Goal: Task Accomplishment & Management: Complete application form

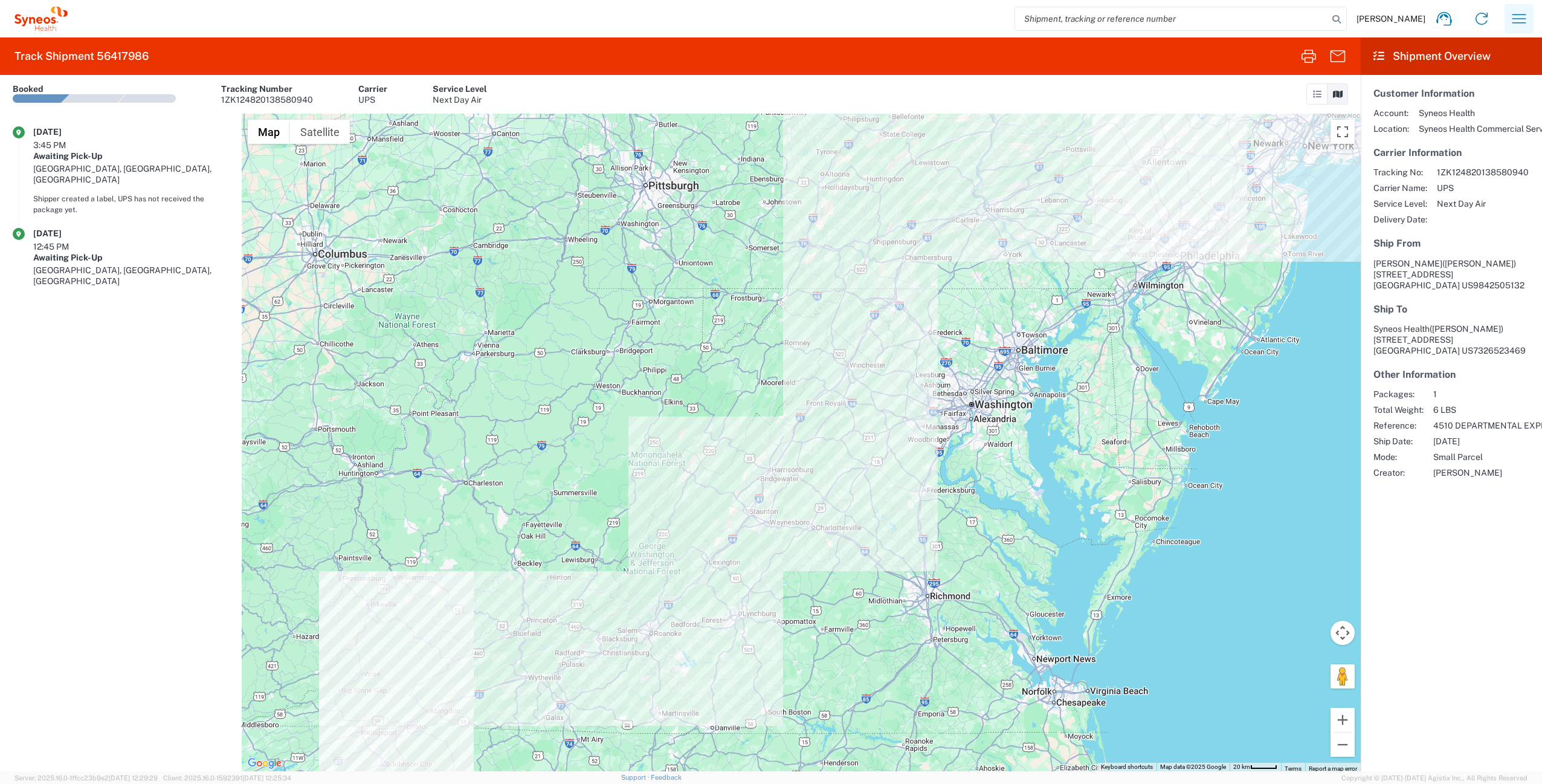
click at [1524, 18] on icon "button" at bounding box center [1519, 19] width 14 height 10
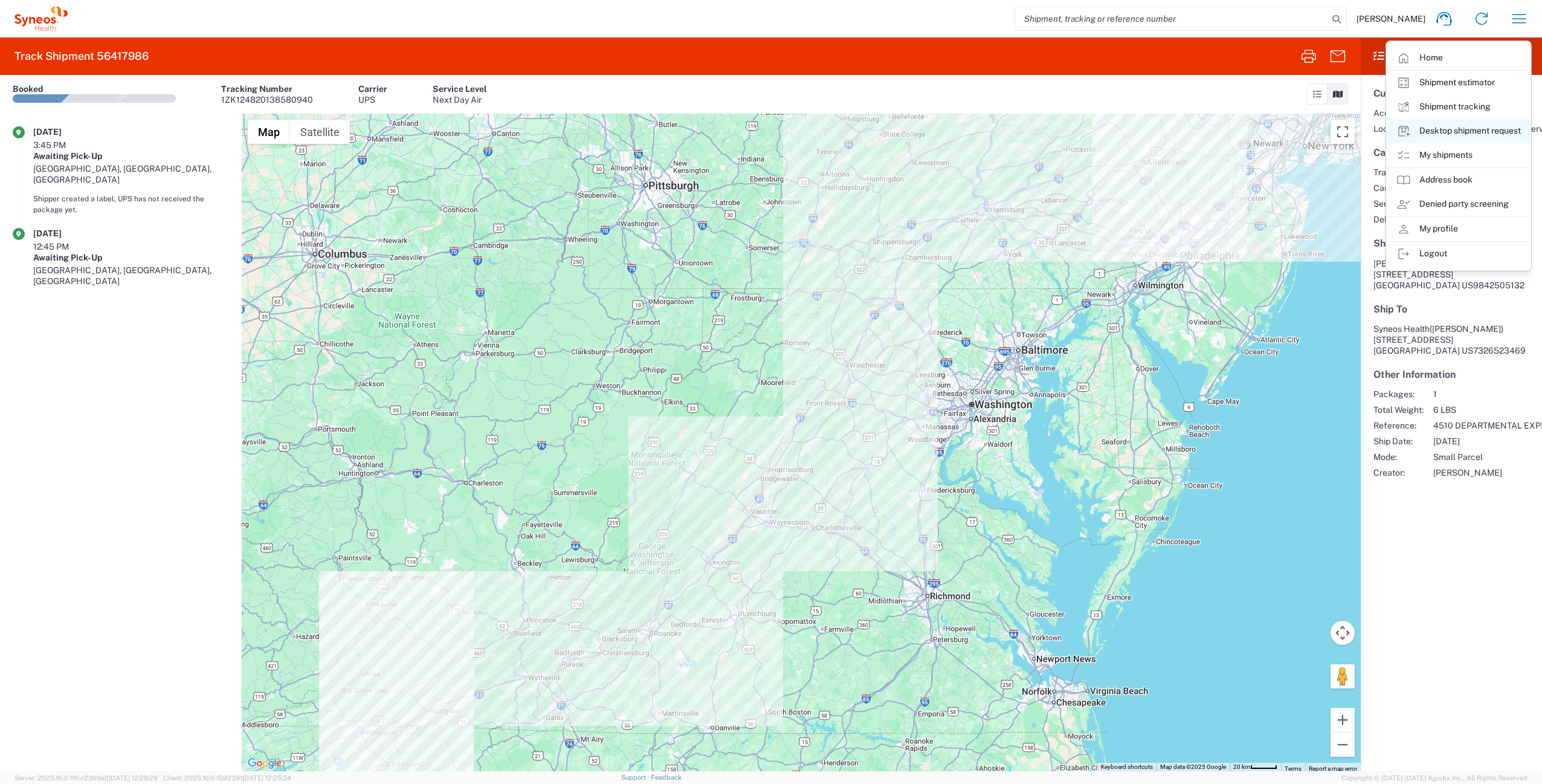
click at [1484, 127] on link "Desktop shipment request" at bounding box center [1458, 130] width 144 height 24
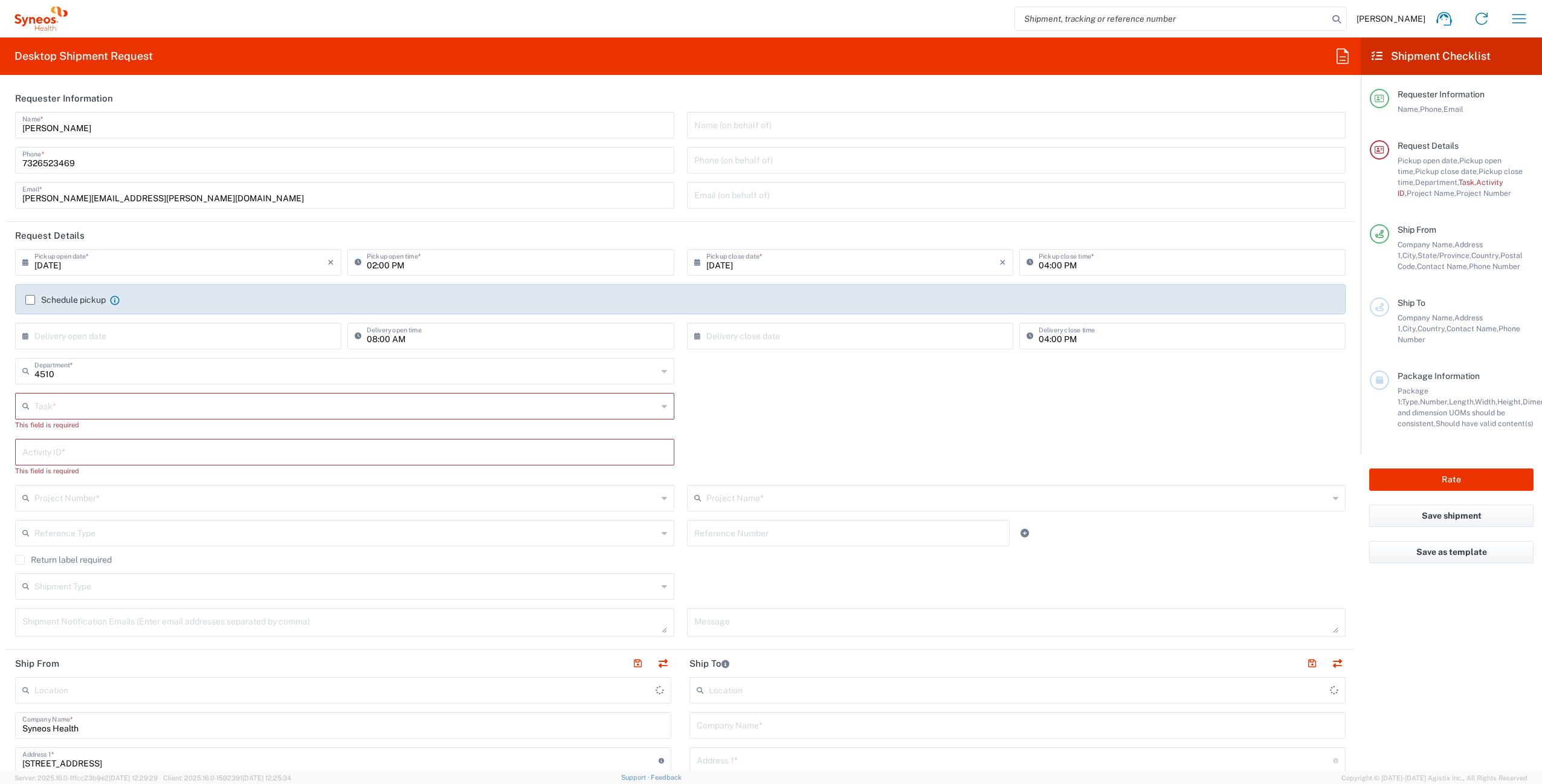
type input "Syneos Health Commercial Servi- [GEOGRAPHIC_DATA] [GEOGRAPHIC_DATA]"
click at [91, 404] on input "text" at bounding box center [346, 405] width 623 height 21
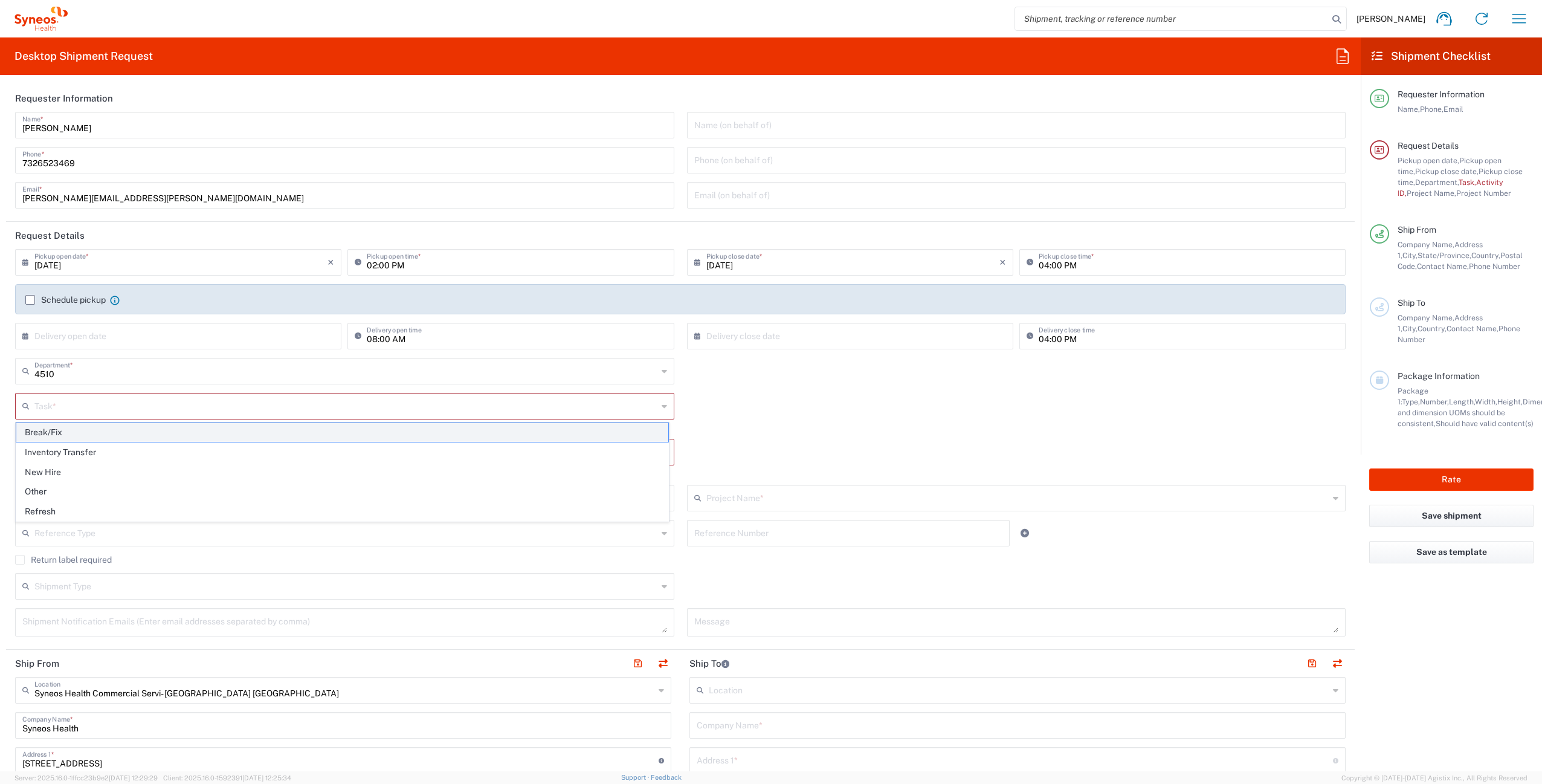
click at [89, 428] on span "Break/Fix" at bounding box center [342, 432] width 652 height 19
type input "Break/Fix"
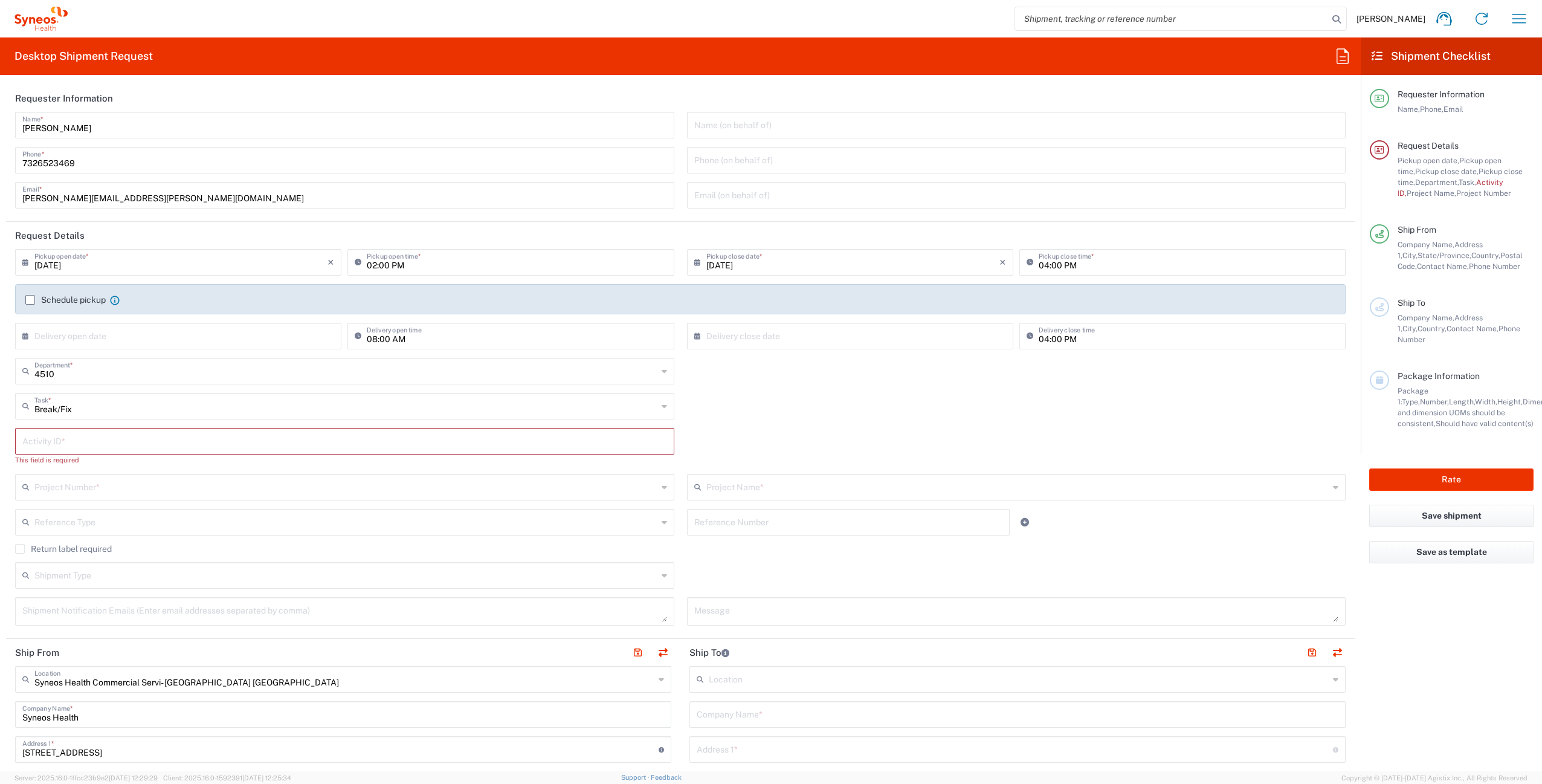
click at [100, 441] on input "text" at bounding box center [345, 440] width 645 height 21
click at [98, 442] on input "text" at bounding box center [345, 440] width 645 height 21
paste input "INC2619188"
type input "INC2619188"
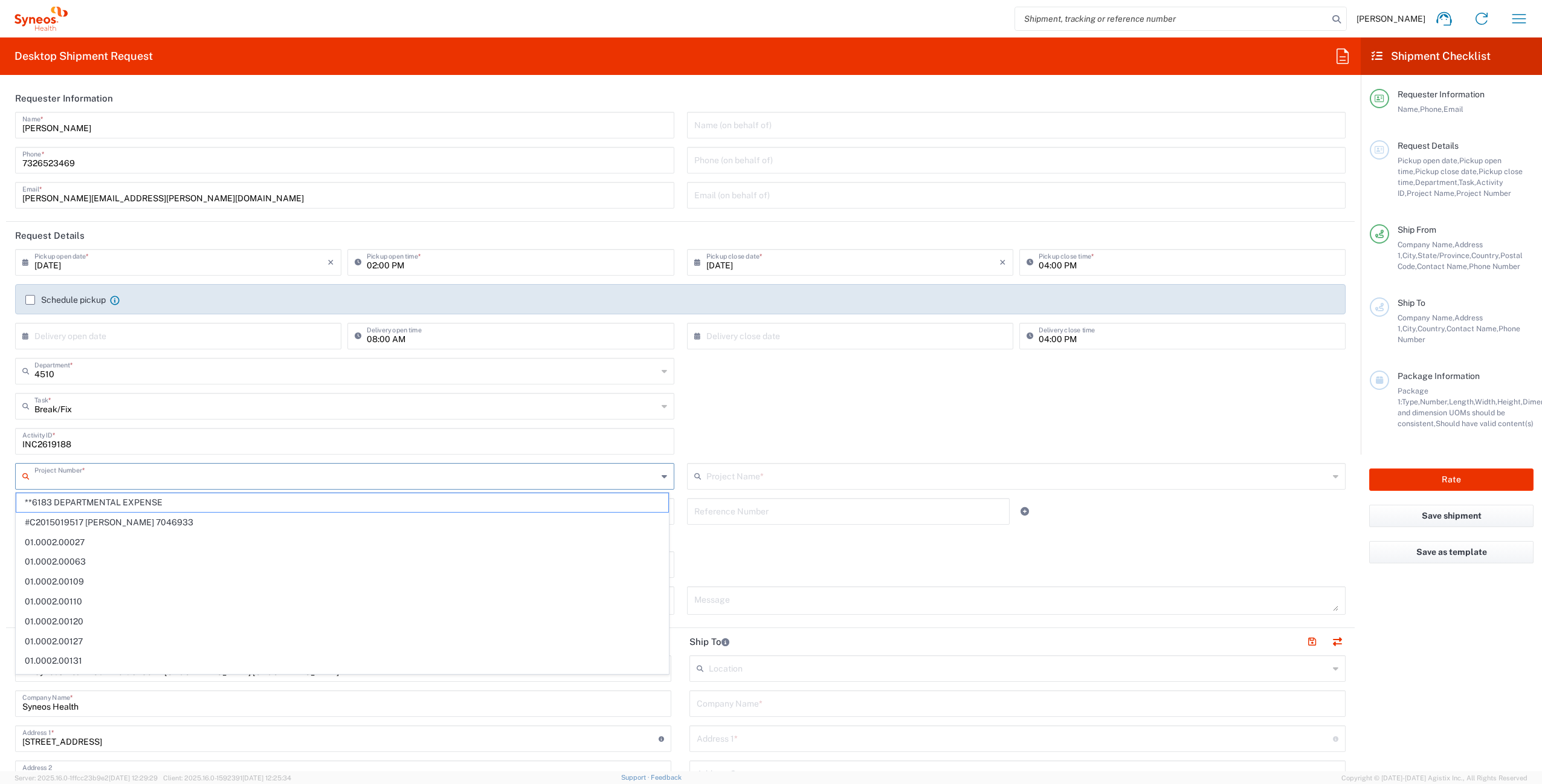
click at [102, 478] on input "text" at bounding box center [346, 475] width 623 height 21
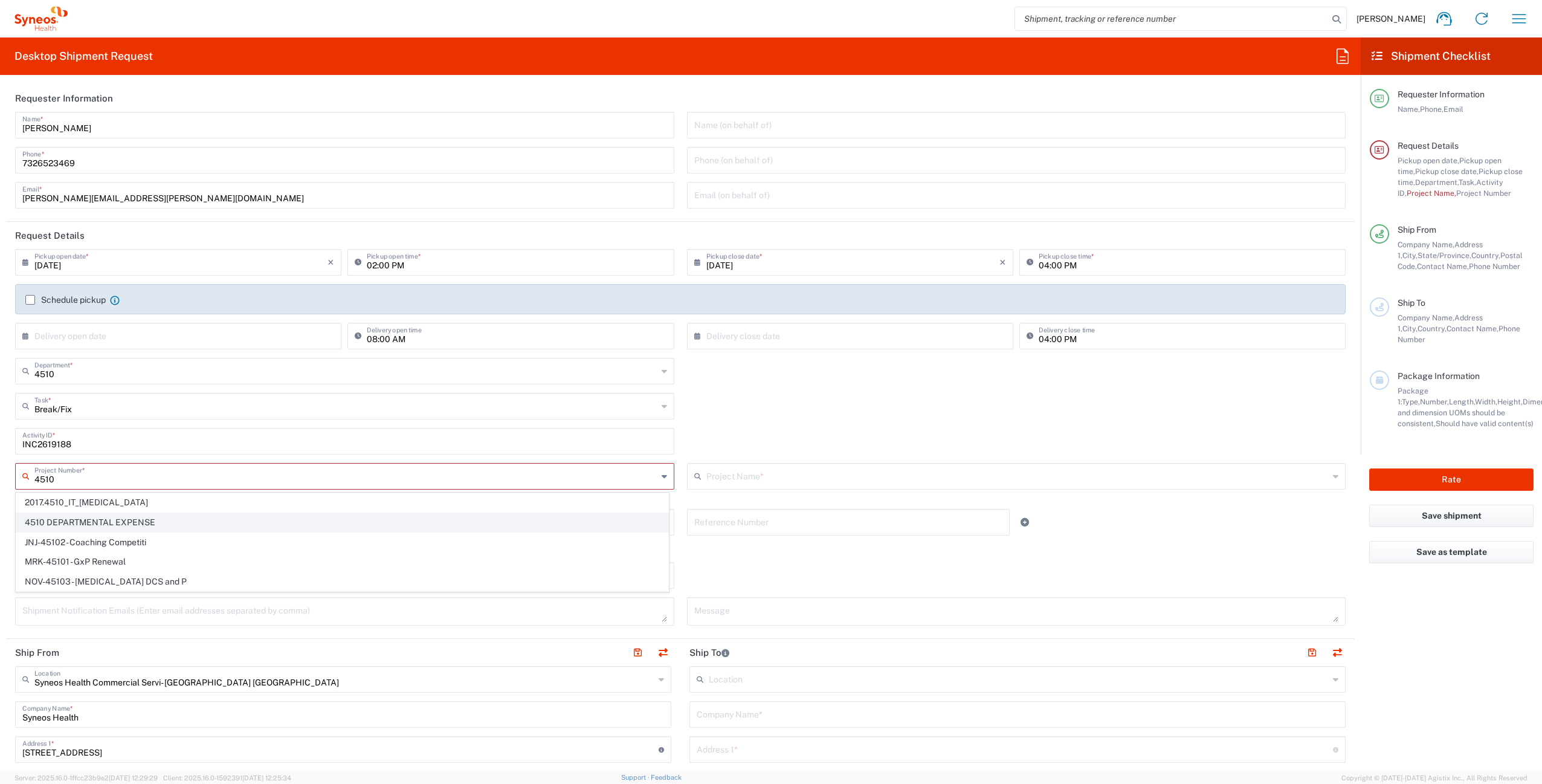
click at [157, 525] on span "4510 DEPARTMENTAL EXPENSE" at bounding box center [342, 522] width 652 height 19
type input "4510 DEPARTMENTAL EXPENSE"
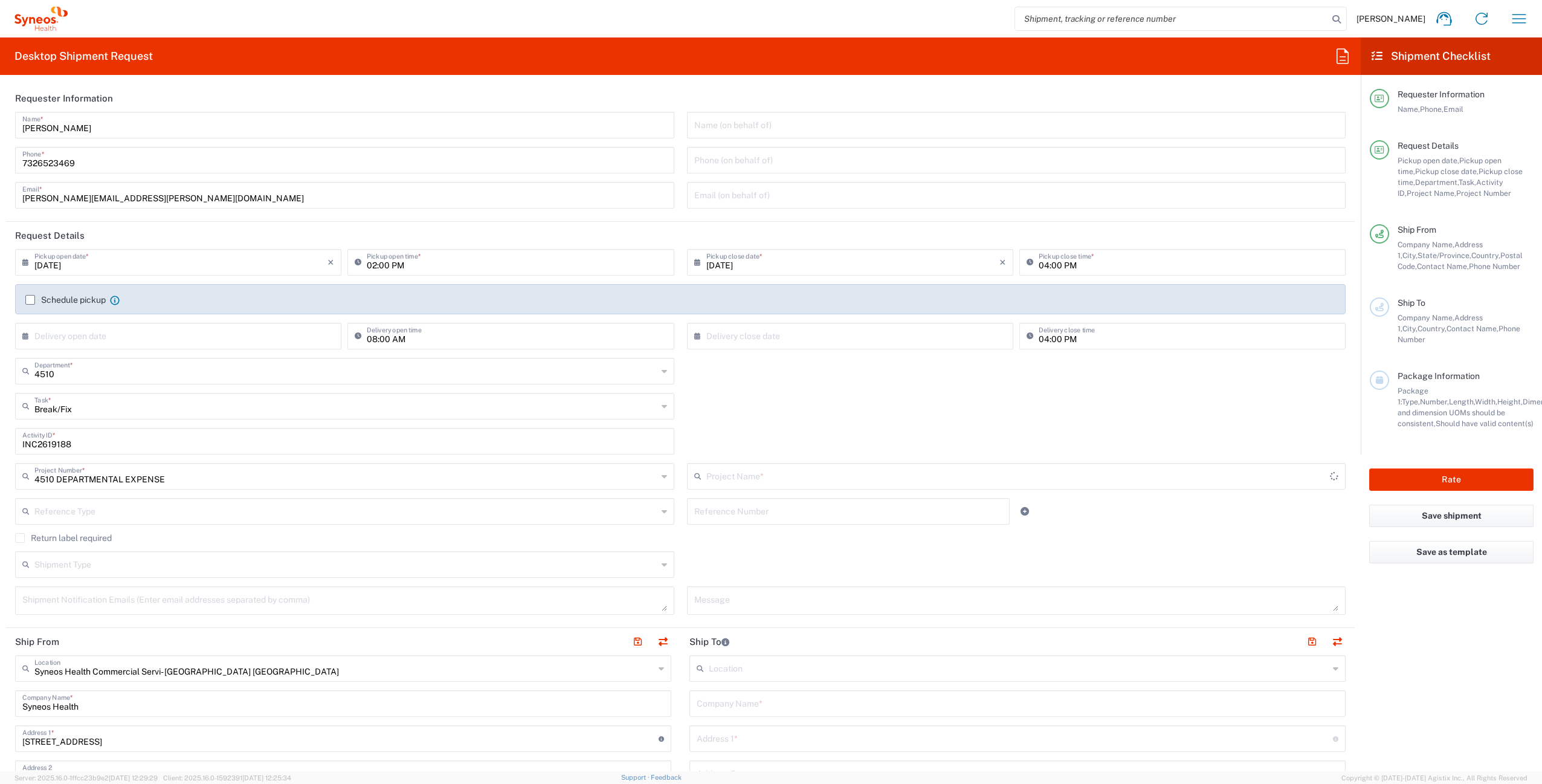
type input "4510 DEPARTMENTAL EXPENSE"
drag, startPoint x: 22, startPoint y: 539, endPoint x: 67, endPoint y: 526, distance: 46.8
click at [22, 539] on label "Return label required" at bounding box center [64, 538] width 97 height 10
click at [20, 538] on input "Return label required" at bounding box center [20, 538] width 0 height 0
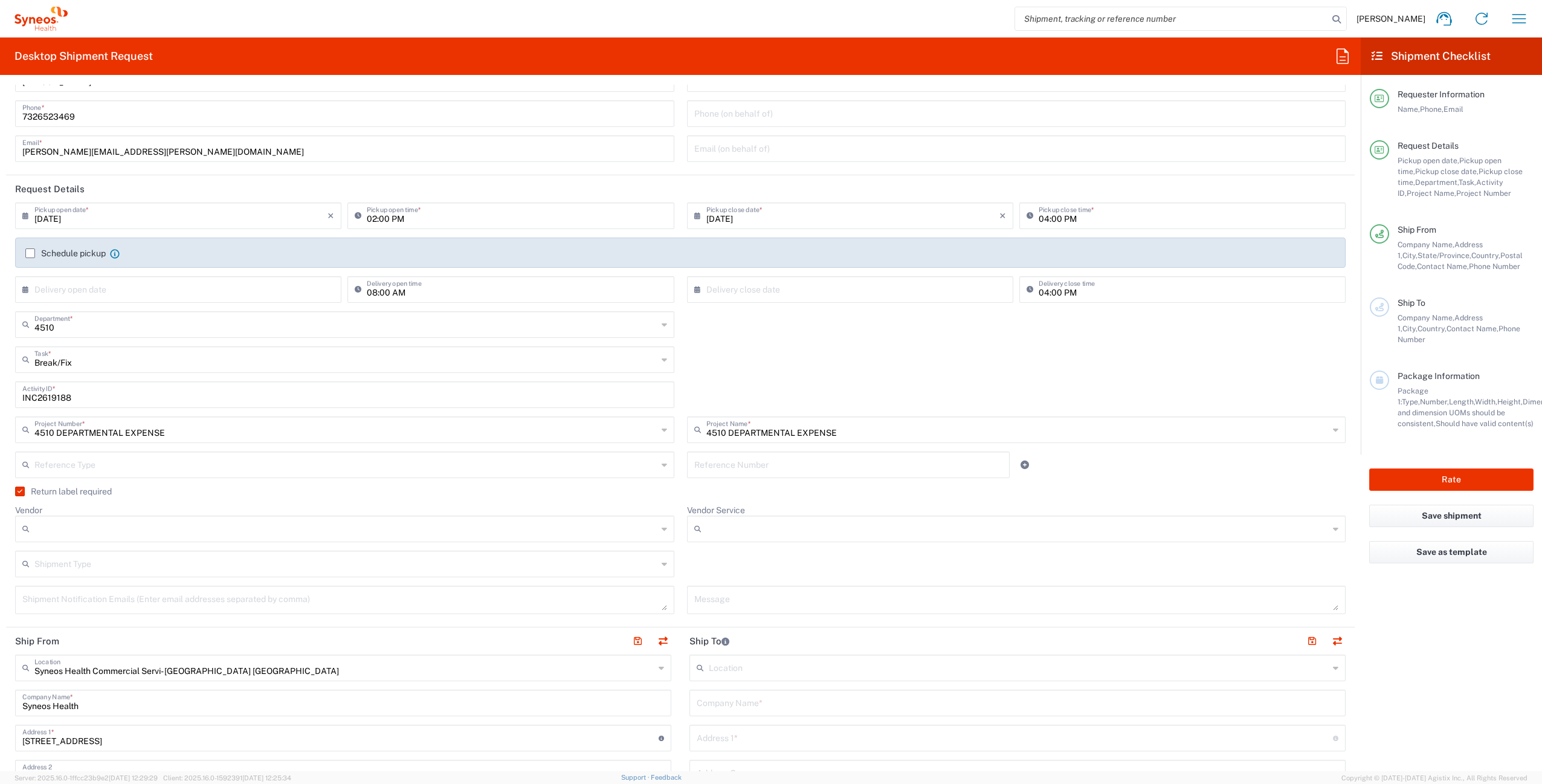
scroll to position [61, 0]
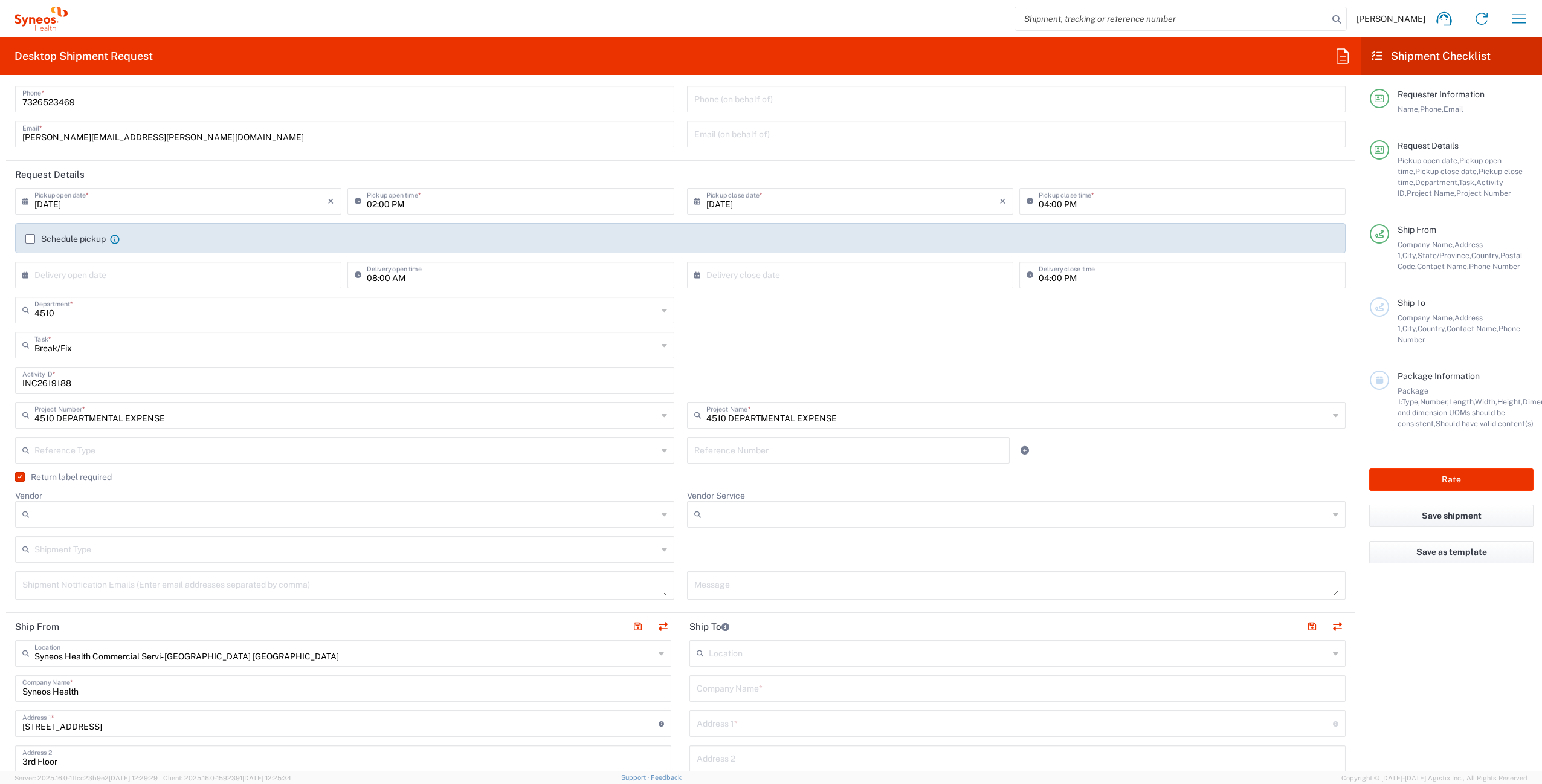
click at [147, 519] on input "Vendor" at bounding box center [346, 514] width 623 height 19
click at [111, 571] on span "UPS" at bounding box center [342, 580] width 652 height 19
type input "UPS"
click at [746, 518] on input "Vendor Service" at bounding box center [1018, 514] width 623 height 19
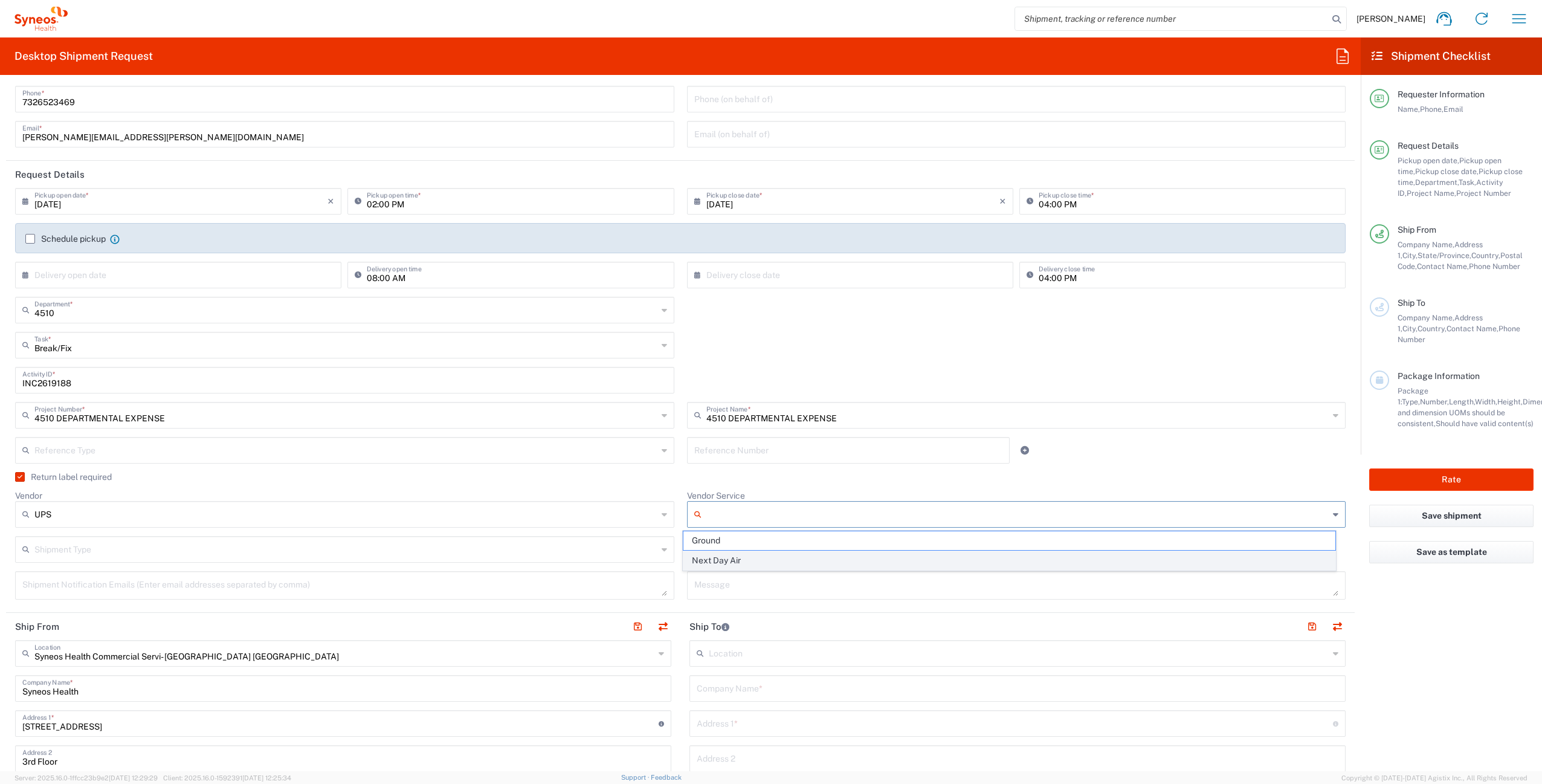
click at [736, 558] on span "Next Day Air" at bounding box center [1009, 560] width 652 height 19
type input "Next Day Air"
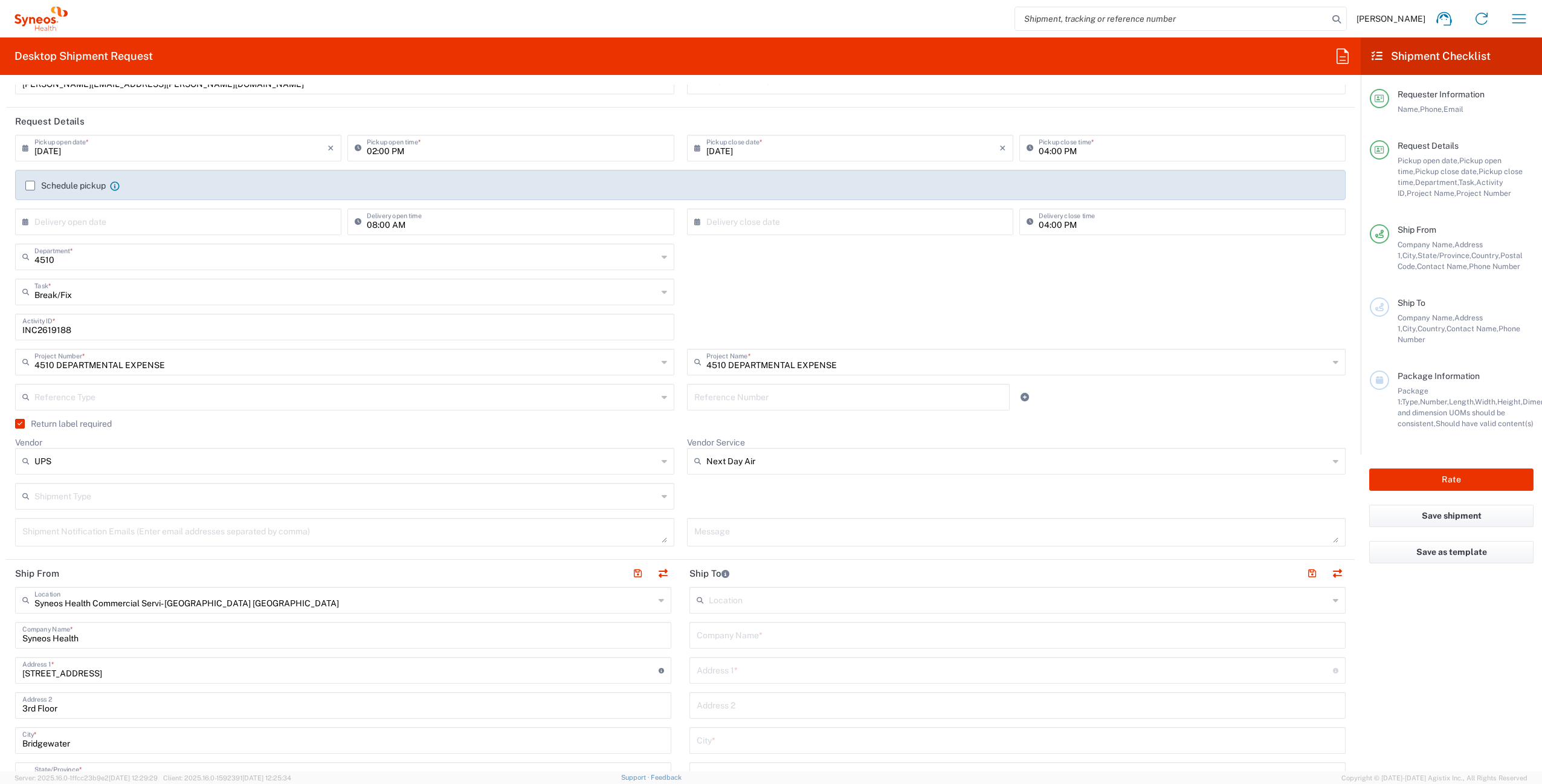
scroll to position [175, 0]
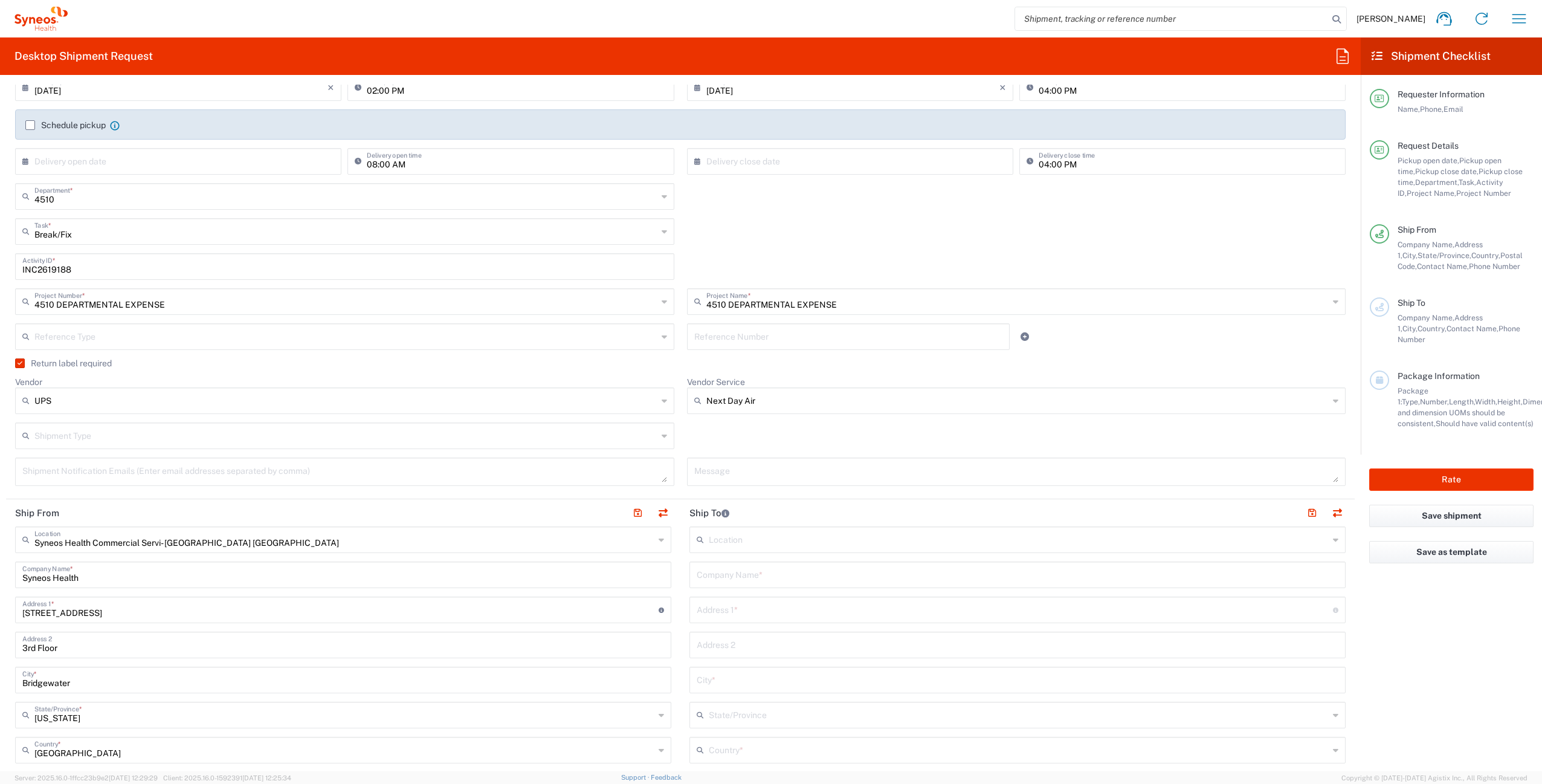
click at [742, 579] on input "text" at bounding box center [1018, 574] width 642 height 21
paste input "Laura Diaz"
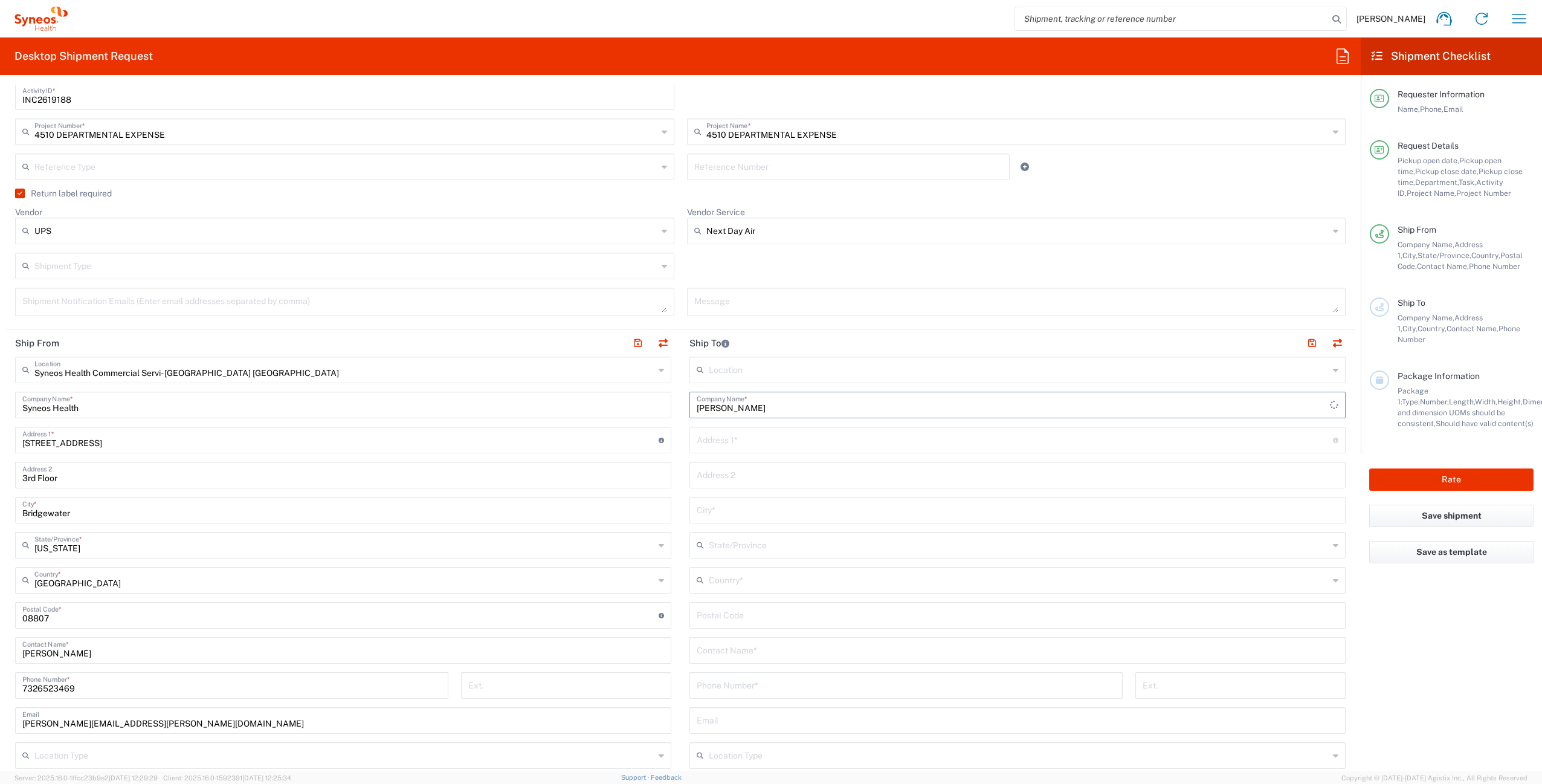
scroll to position [567, 0]
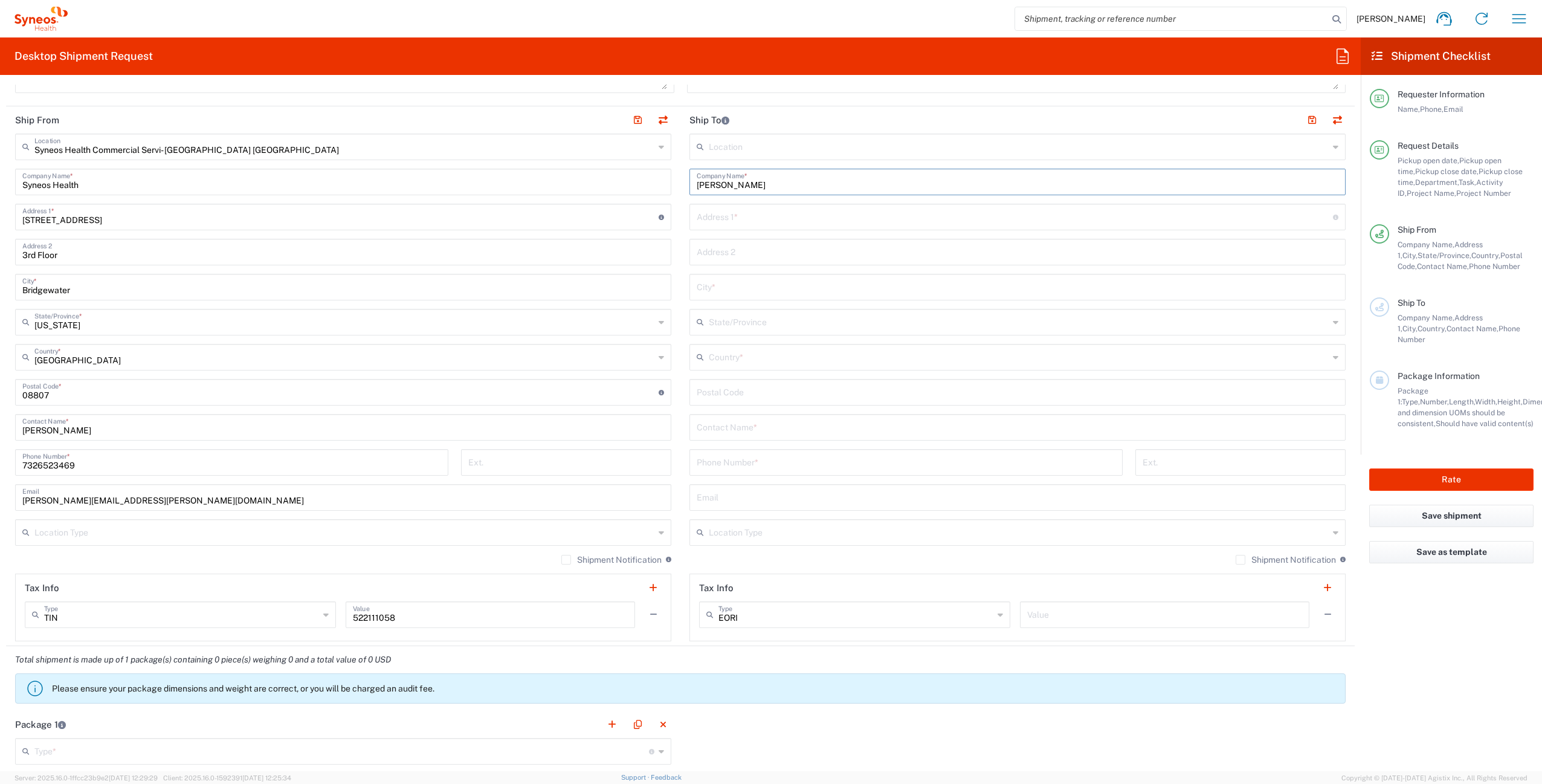
type input "Laura Diaz"
click at [738, 431] on input "text" at bounding box center [1018, 426] width 642 height 21
paste input "Laura Diaz"
type input "Laura Diaz"
click at [726, 219] on input "text" at bounding box center [1015, 216] width 637 height 21
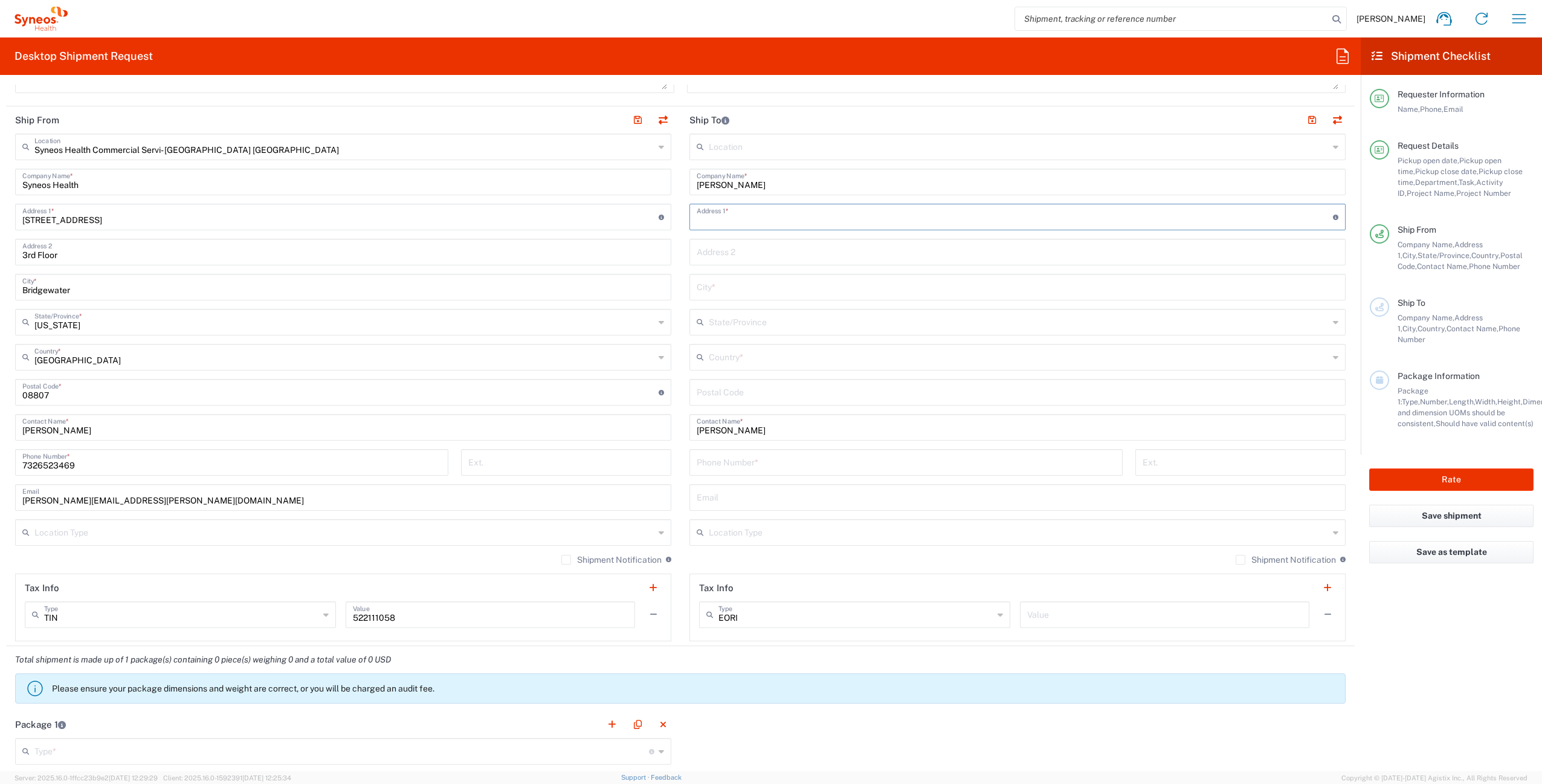
paste input "1560 Vienna Square Drive"
type input "1560 Vienna Square Drive"
click at [753, 359] on input "text" at bounding box center [1018, 356] width 620 height 21
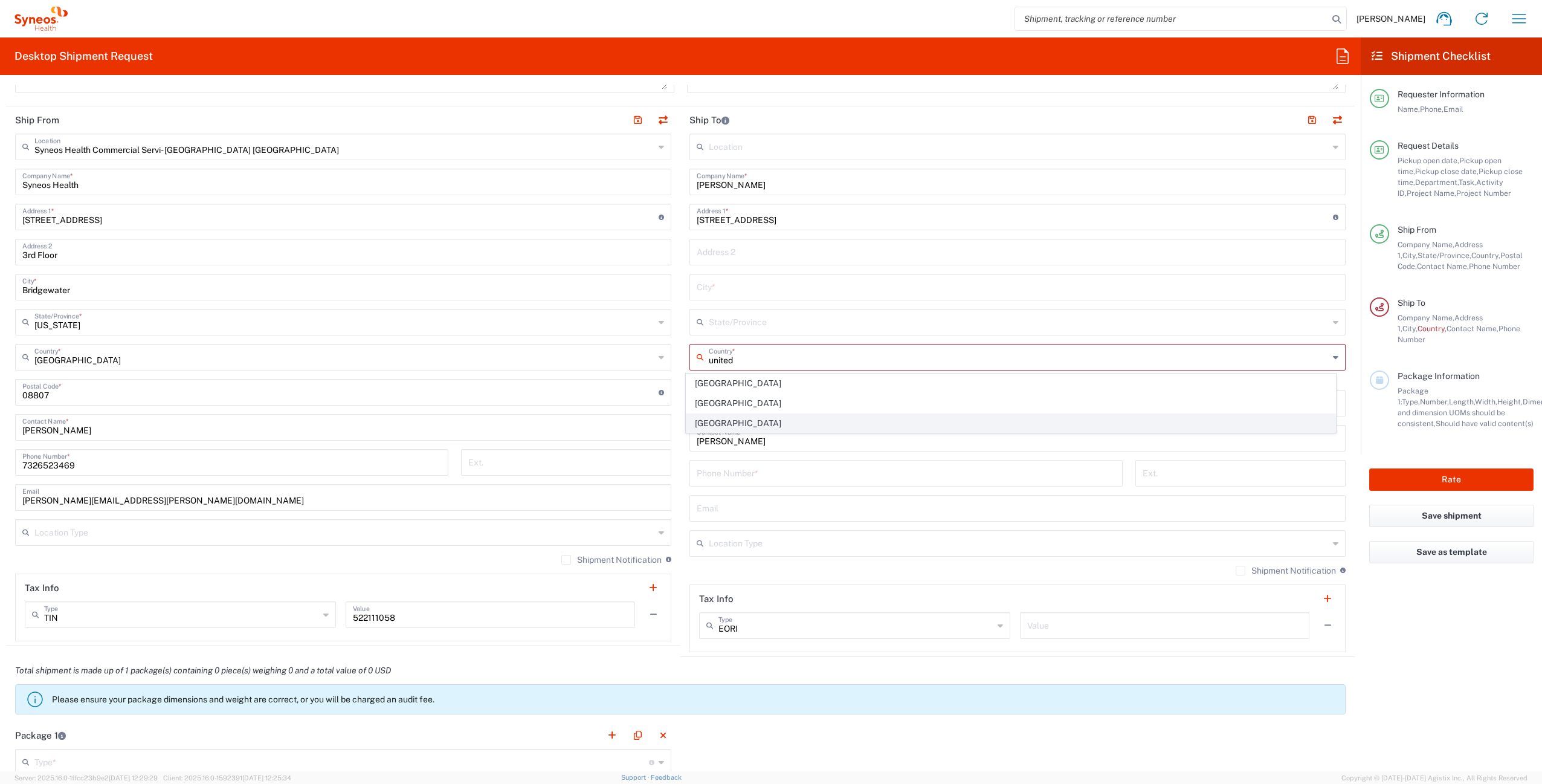
click at [805, 426] on span "United States" at bounding box center [1011, 423] width 650 height 19
type input "United States"
click at [724, 390] on input "undefined" at bounding box center [1015, 391] width 637 height 21
paste input "33884"
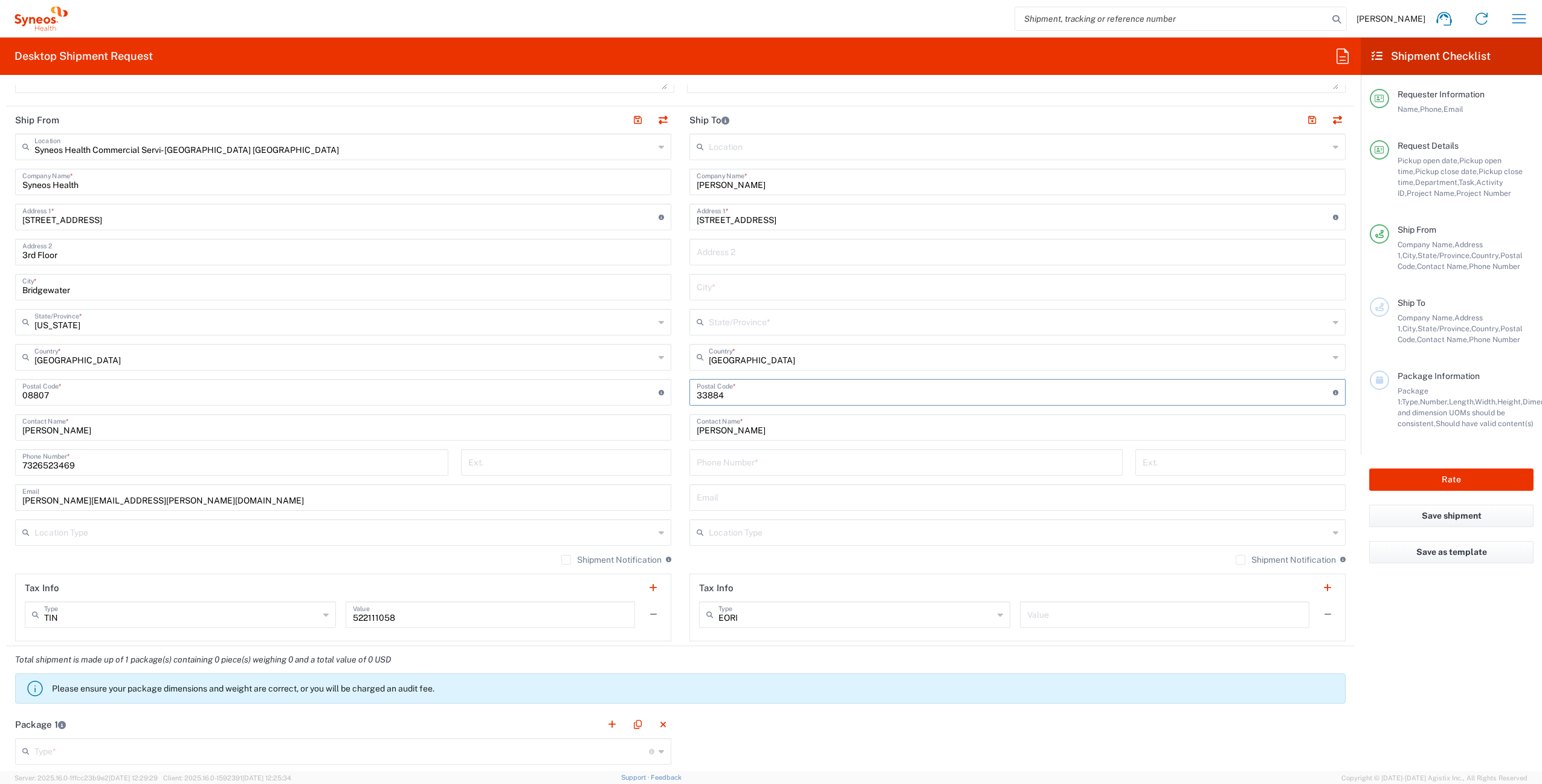
type input "33884"
click at [724, 287] on input "text" at bounding box center [1018, 286] width 642 height 21
paste input "Winter Haven"
type input "Winter Haven"
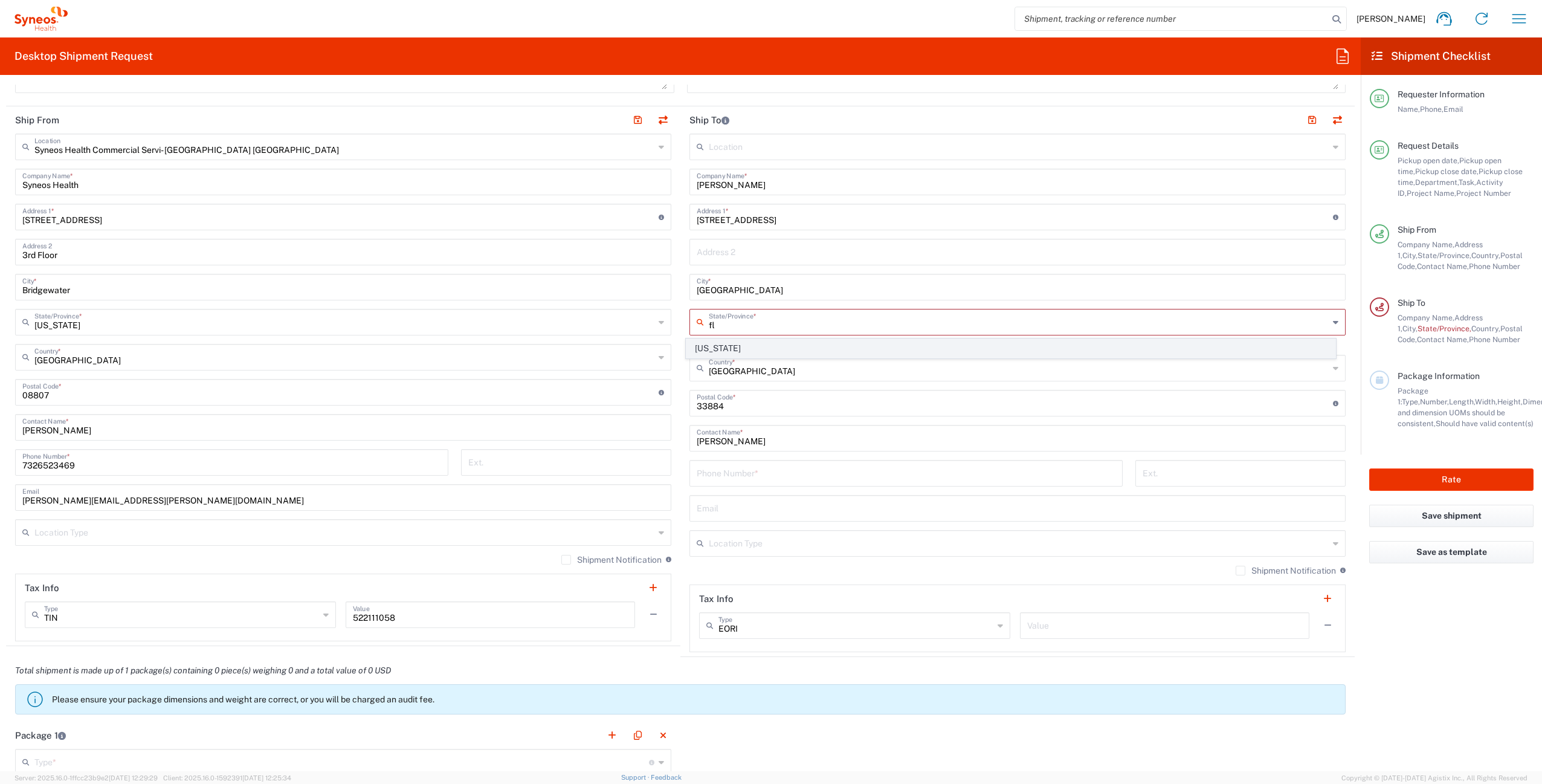
click at [776, 355] on span "Florida" at bounding box center [1011, 348] width 650 height 19
type input "Florida"
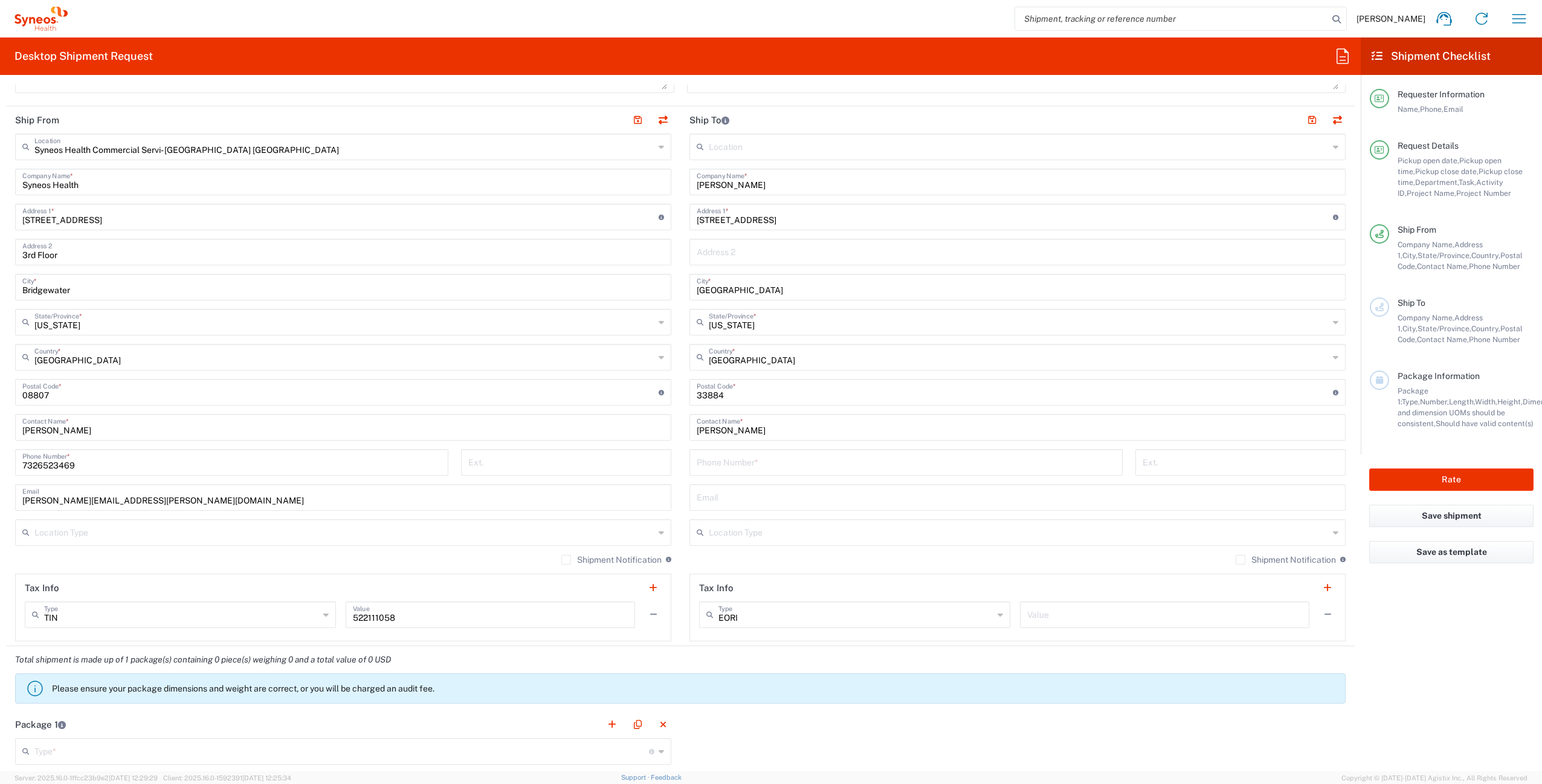
click at [740, 458] on input "tel" at bounding box center [906, 461] width 419 height 21
paste input "954 822 4948"
type input "954 822 4948"
click at [764, 492] on input "text" at bounding box center [1018, 497] width 642 height 21
paste input "laura.diaz@syneoshealth.com"
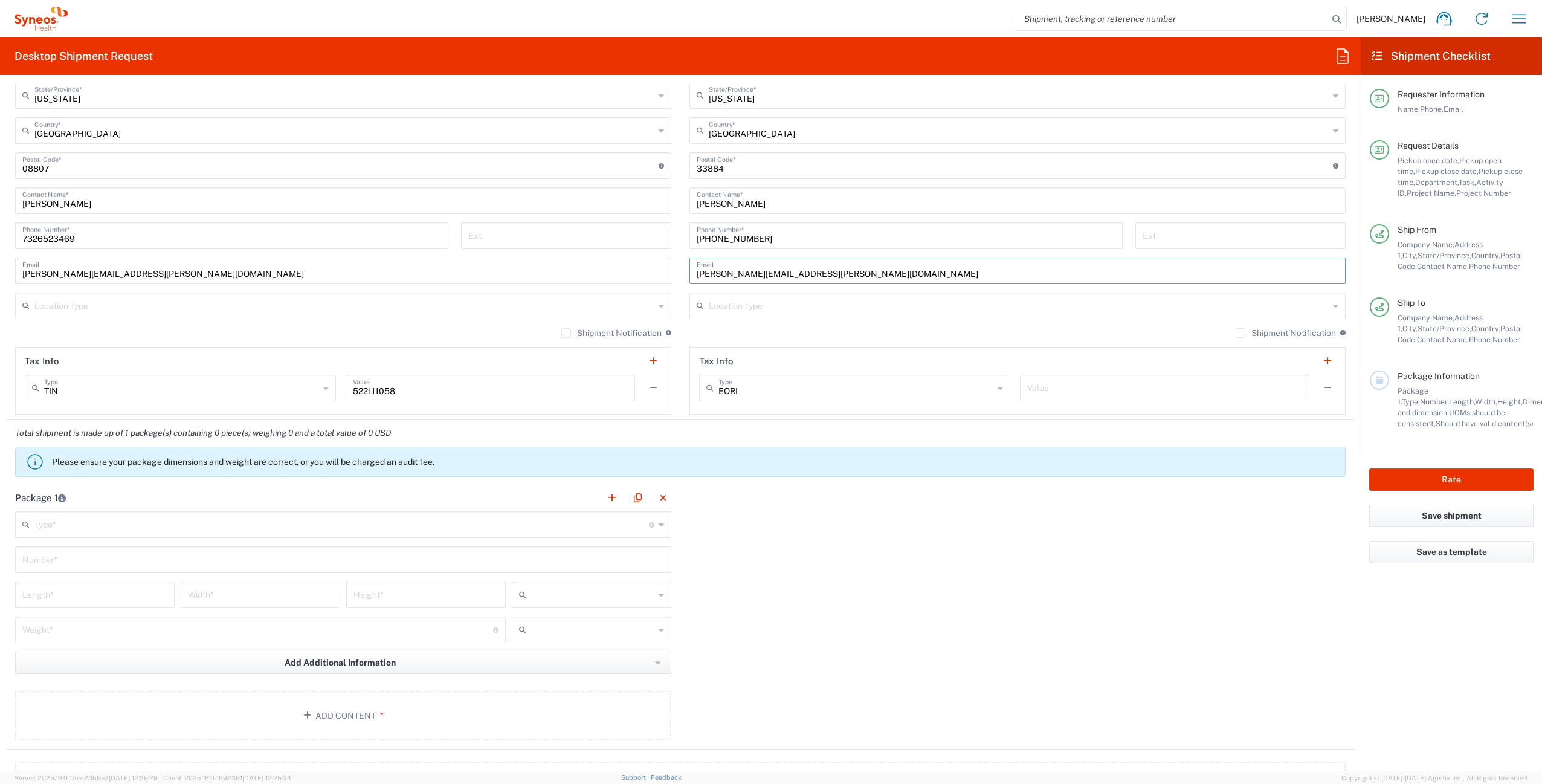
scroll to position [825, 0]
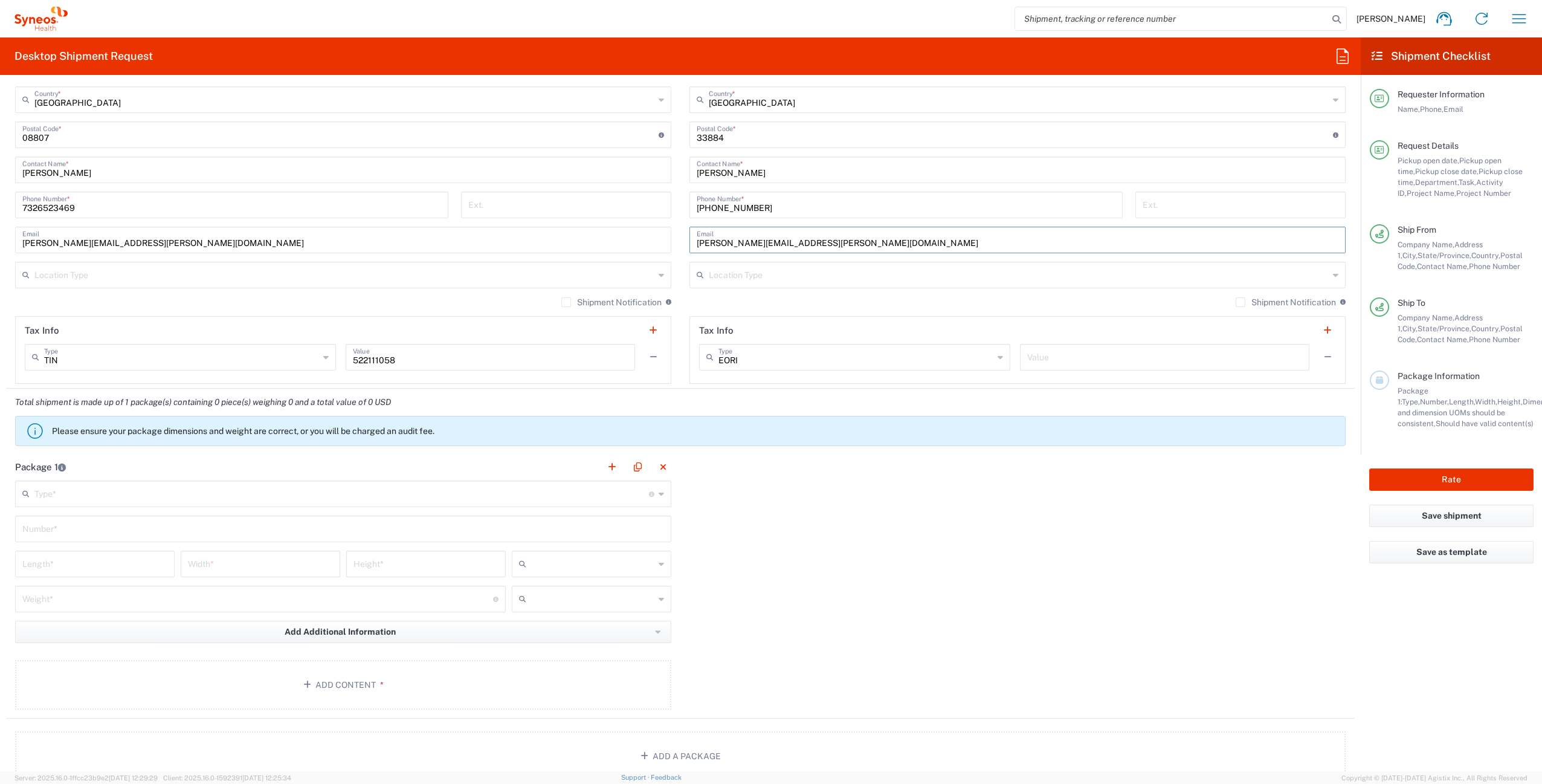
type input "laura.diaz@syneoshealth.com"
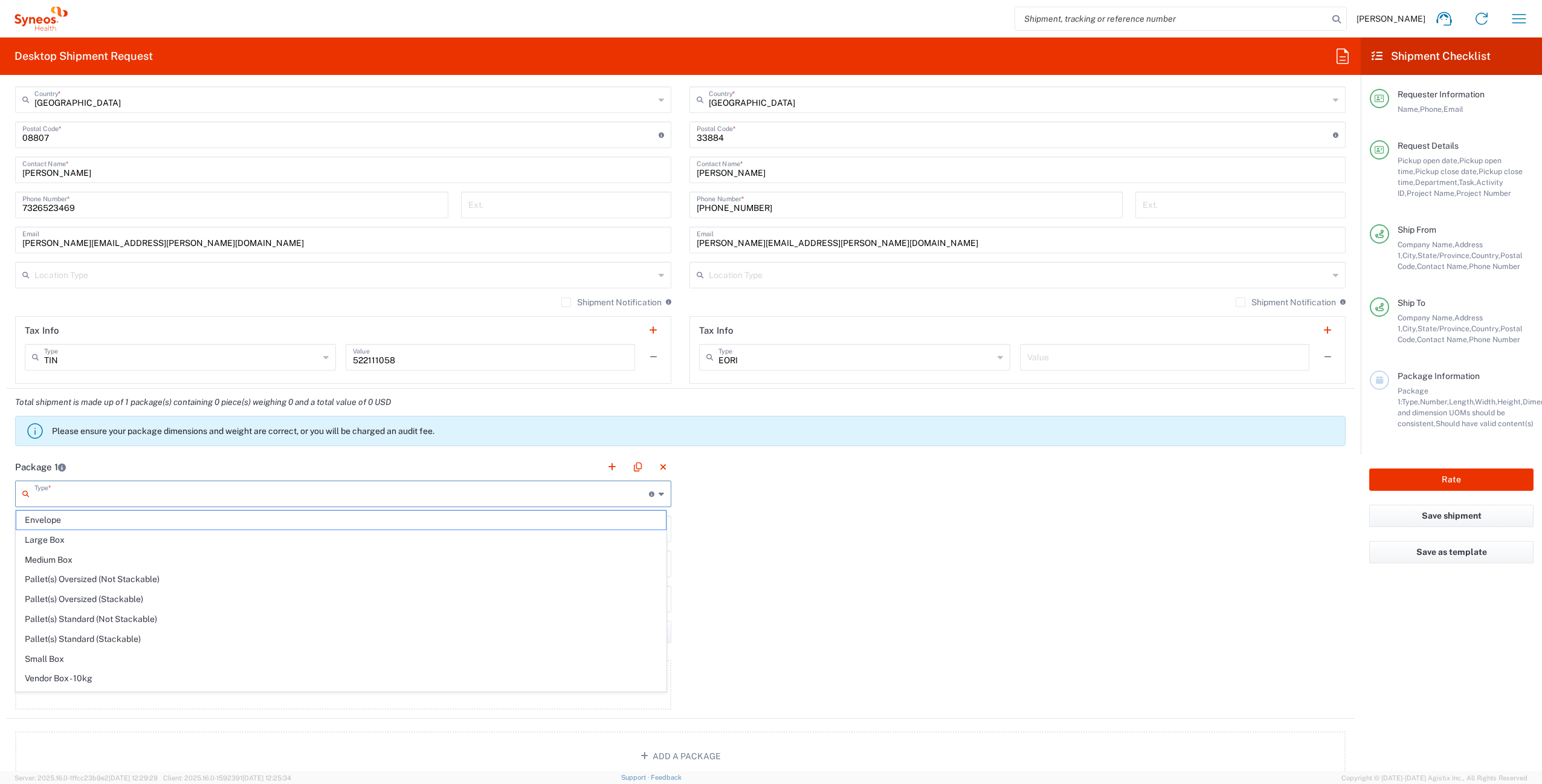
click at [145, 495] on input "text" at bounding box center [342, 493] width 615 height 21
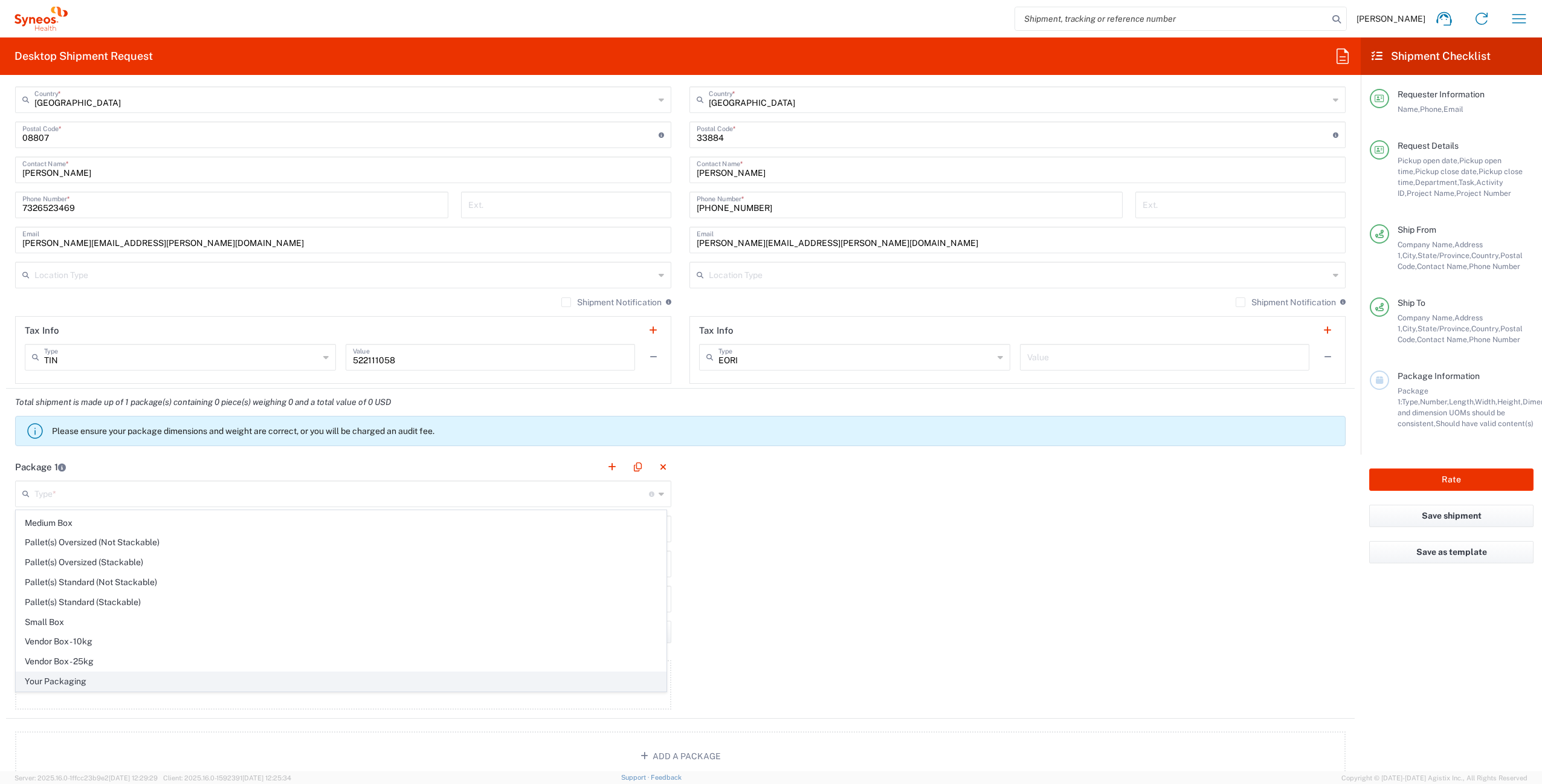
click at [107, 681] on span "Your Packaging" at bounding box center [341, 681] width 650 height 19
type input "Your Packaging"
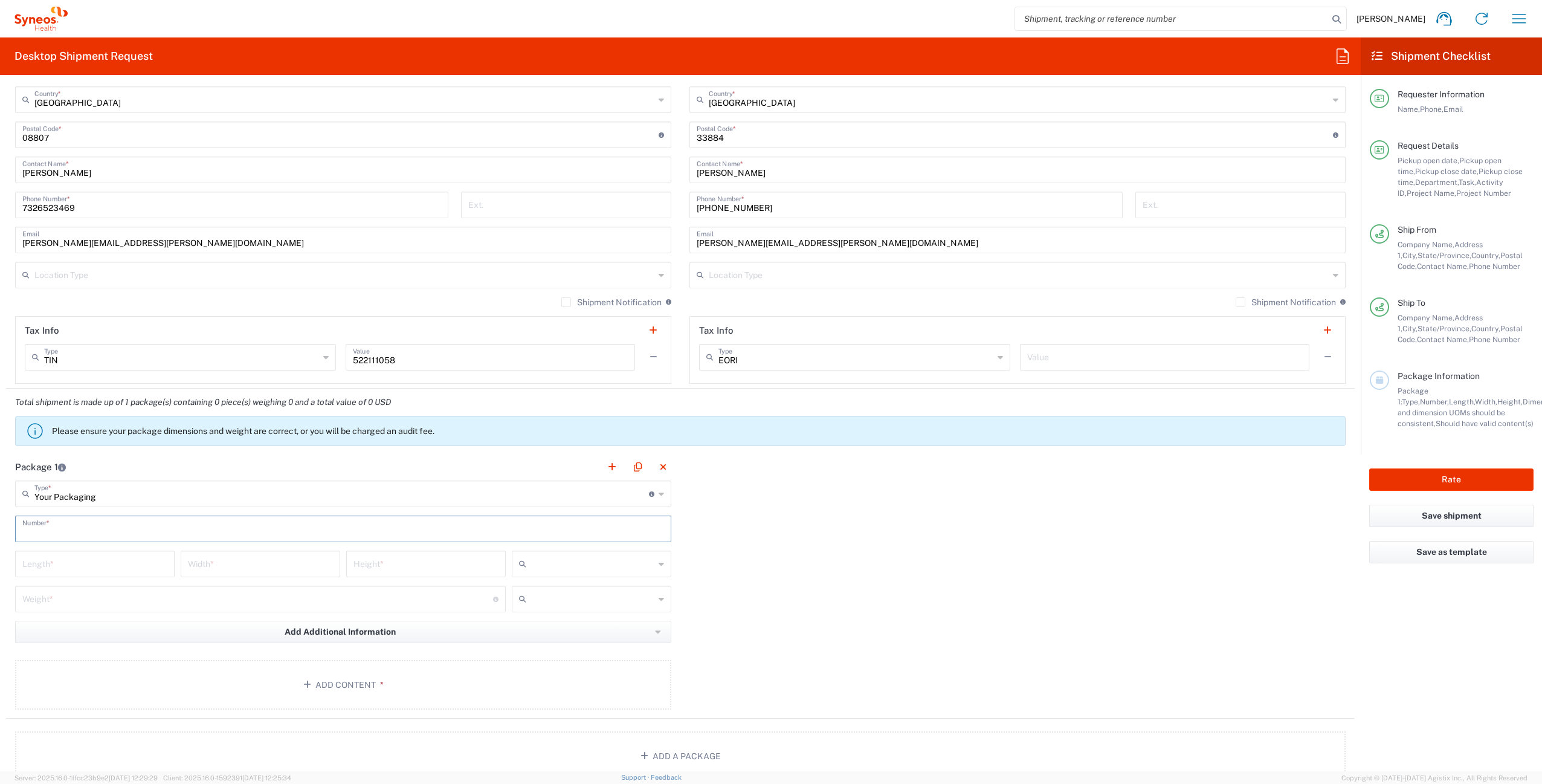
click at [77, 531] on input "text" at bounding box center [343, 528] width 642 height 21
type input "1"
click at [85, 565] on input "number" at bounding box center [94, 562] width 145 height 21
type input "16"
type input "12"
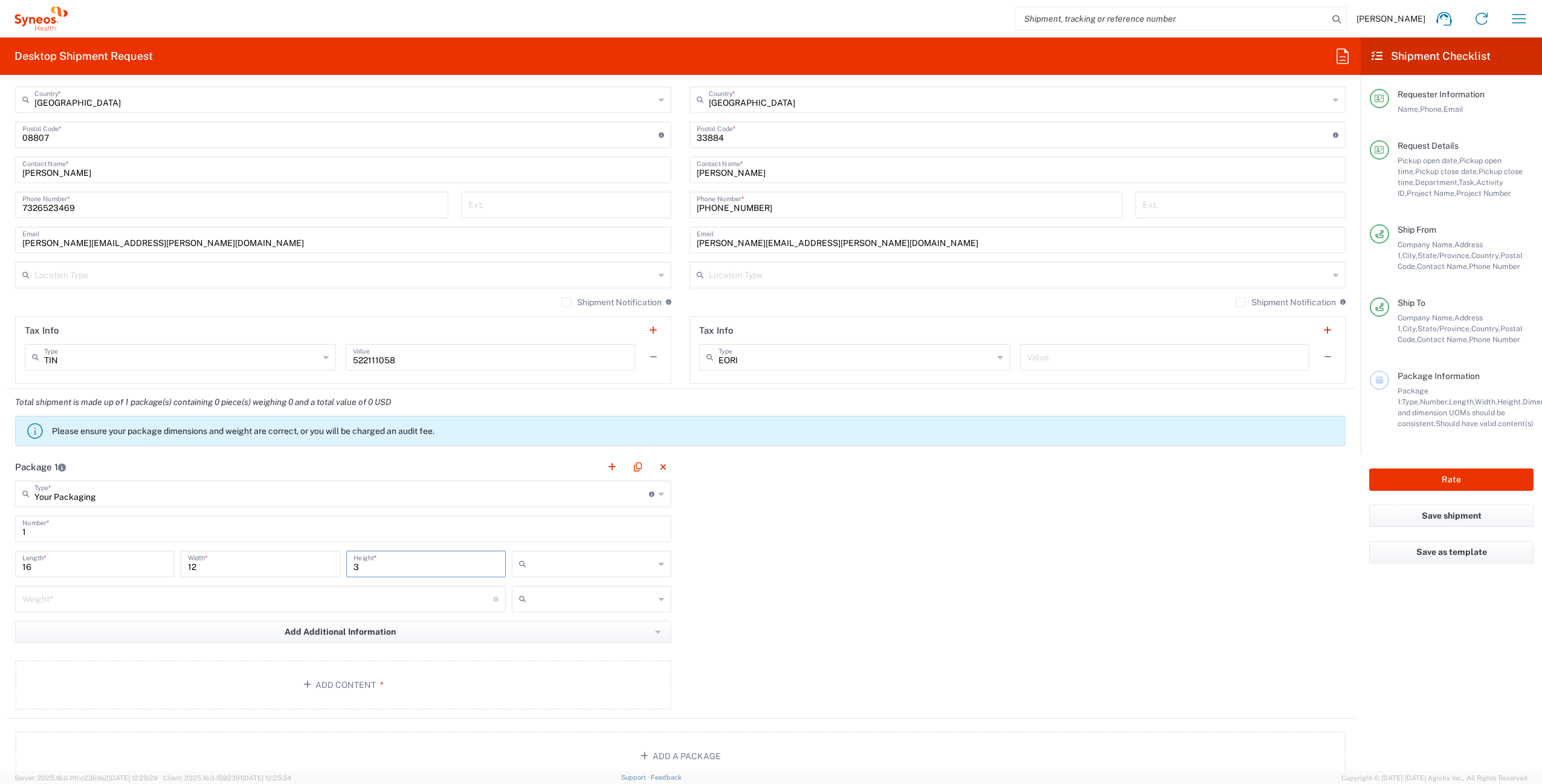
type input "3"
click at [126, 601] on input "number" at bounding box center [257, 598] width 471 height 21
type input "6"
click at [391, 685] on button "Add Content *" at bounding box center [344, 684] width 657 height 49
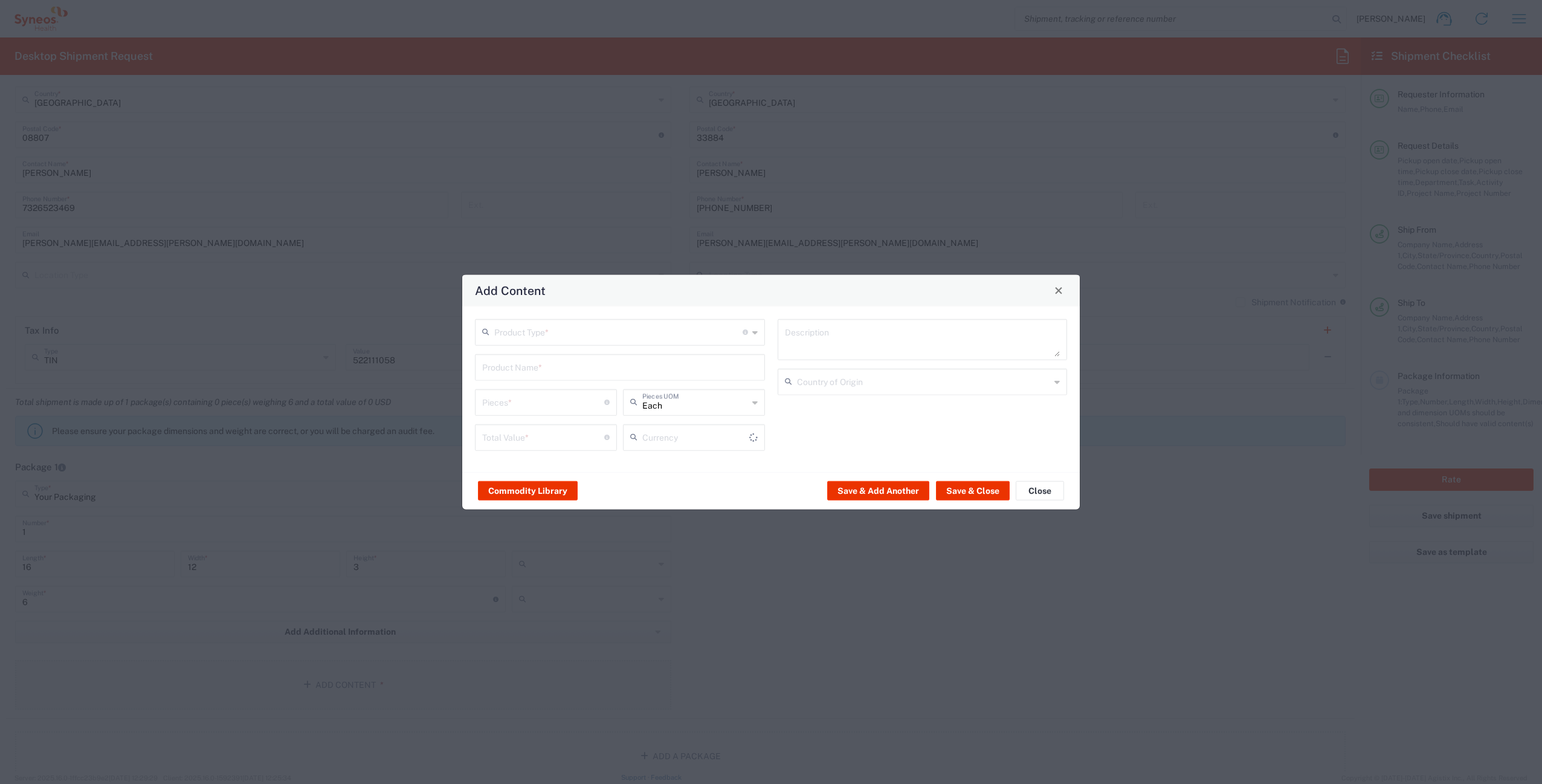
type input "US Dollar"
click at [538, 333] on input "text" at bounding box center [618, 331] width 248 height 21
click at [544, 372] on span "General Commodity" at bounding box center [620, 378] width 287 height 19
type input "General Commodity"
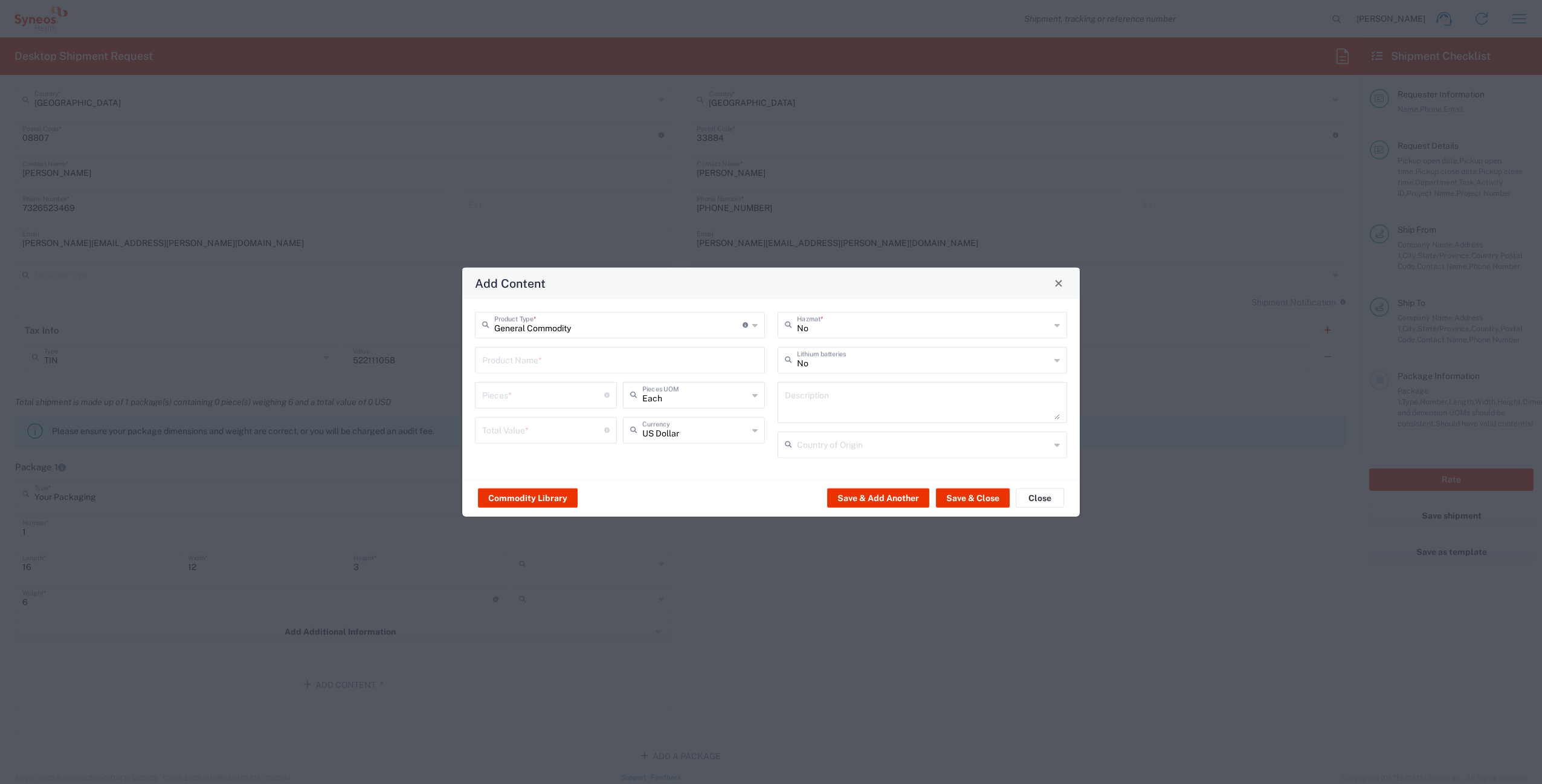
click at [541, 360] on input "text" at bounding box center [621, 359] width 276 height 21
drag, startPoint x: 531, startPoint y: 362, endPoint x: 458, endPoint y: 362, distance: 73.0
click at [458, 362] on div "Add Content General Commodity Product Type * Document: Paper document generated…" at bounding box center [771, 392] width 1542 height 784
type input "Microsoft Surface 4 Pro"
click at [509, 402] on input "number" at bounding box center [544, 394] width 122 height 21
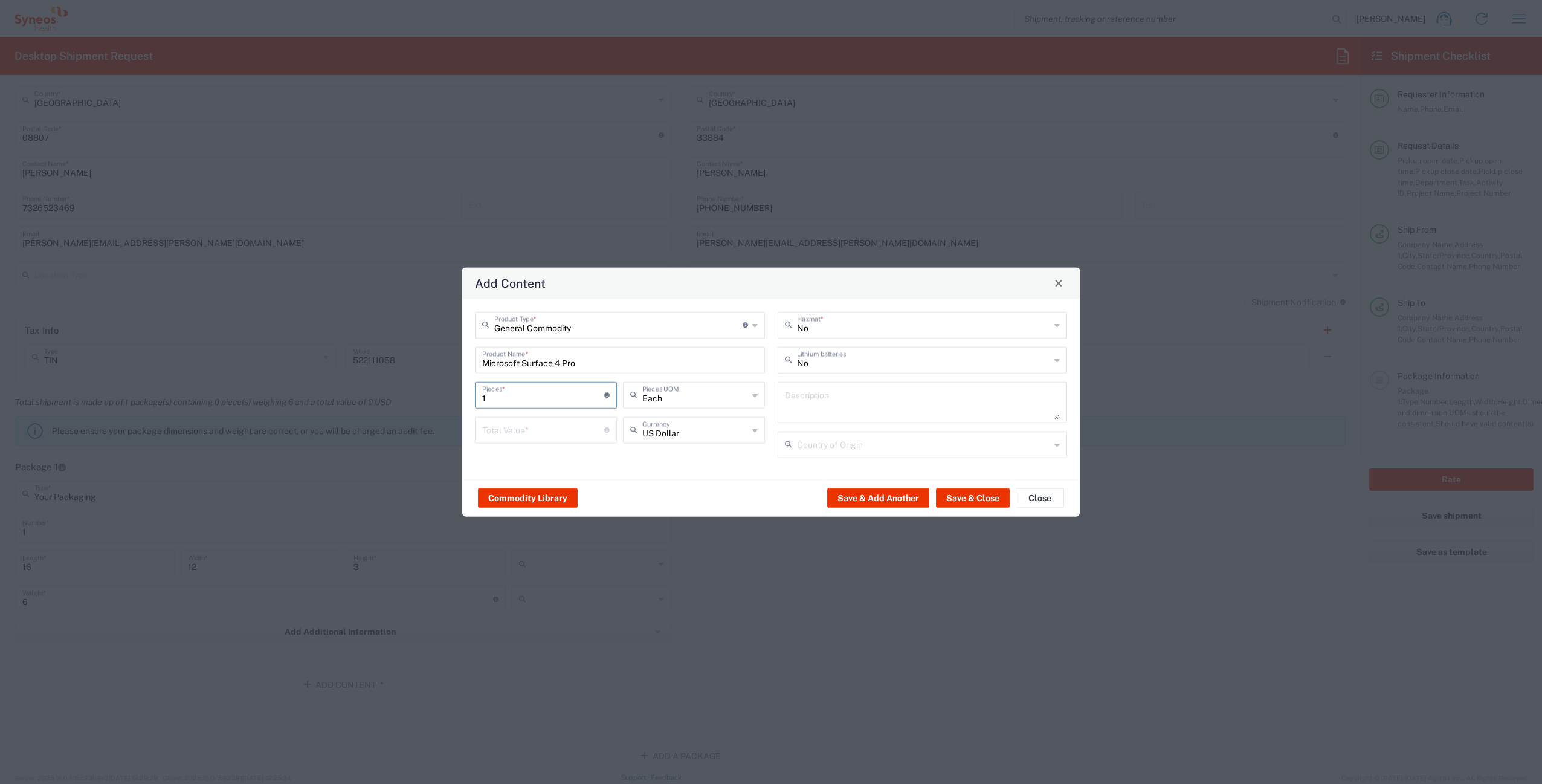
type input "1"
drag, startPoint x: 521, startPoint y: 422, endPoint x: 566, endPoint y: 426, distance: 45.2
click at [521, 422] on input "number" at bounding box center [544, 428] width 122 height 21
type input "1000"
click at [884, 360] on input "text" at bounding box center [924, 359] width 254 height 21
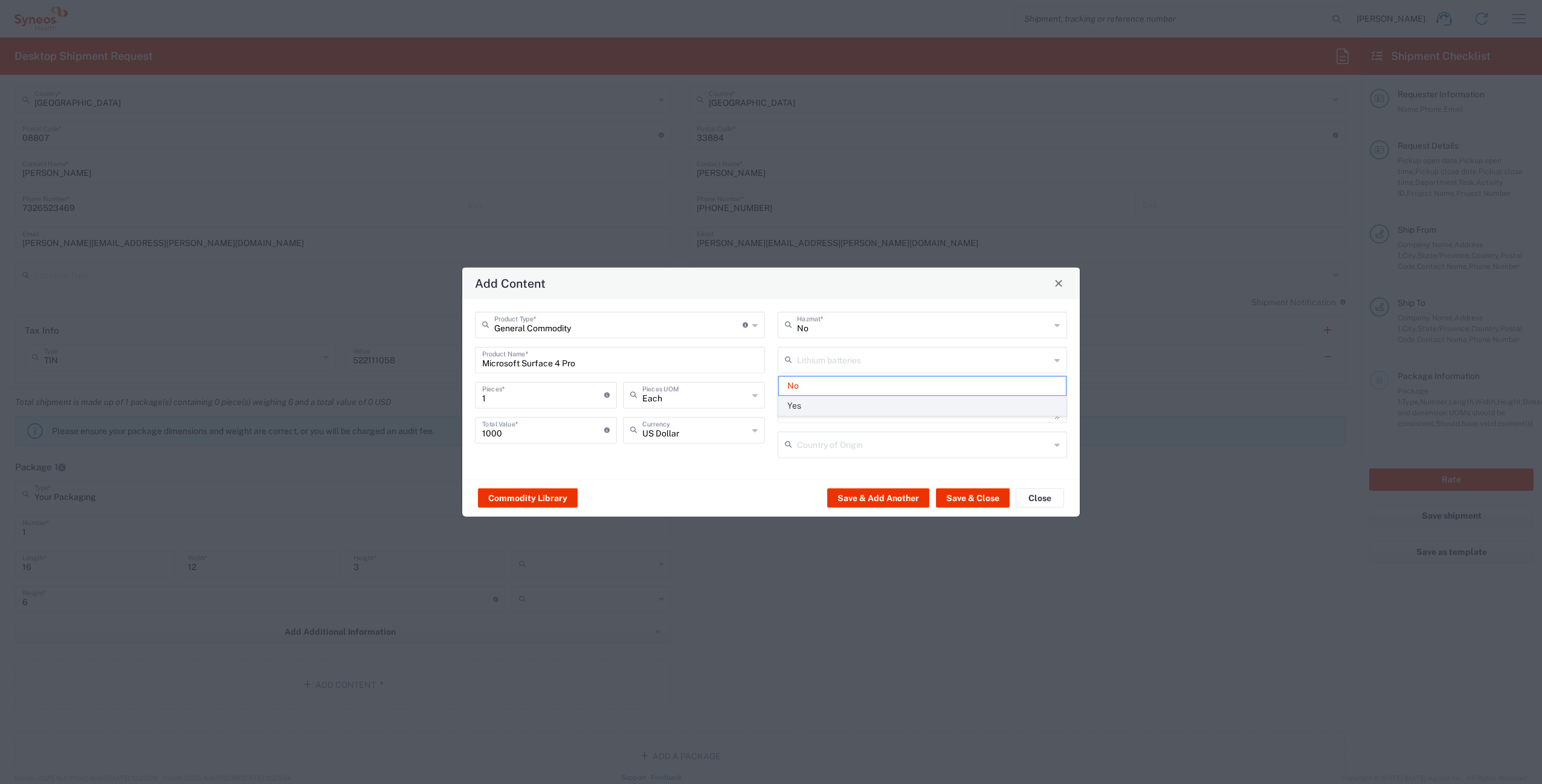
click at [833, 400] on span "Yes" at bounding box center [922, 406] width 287 height 19
type input "Yes"
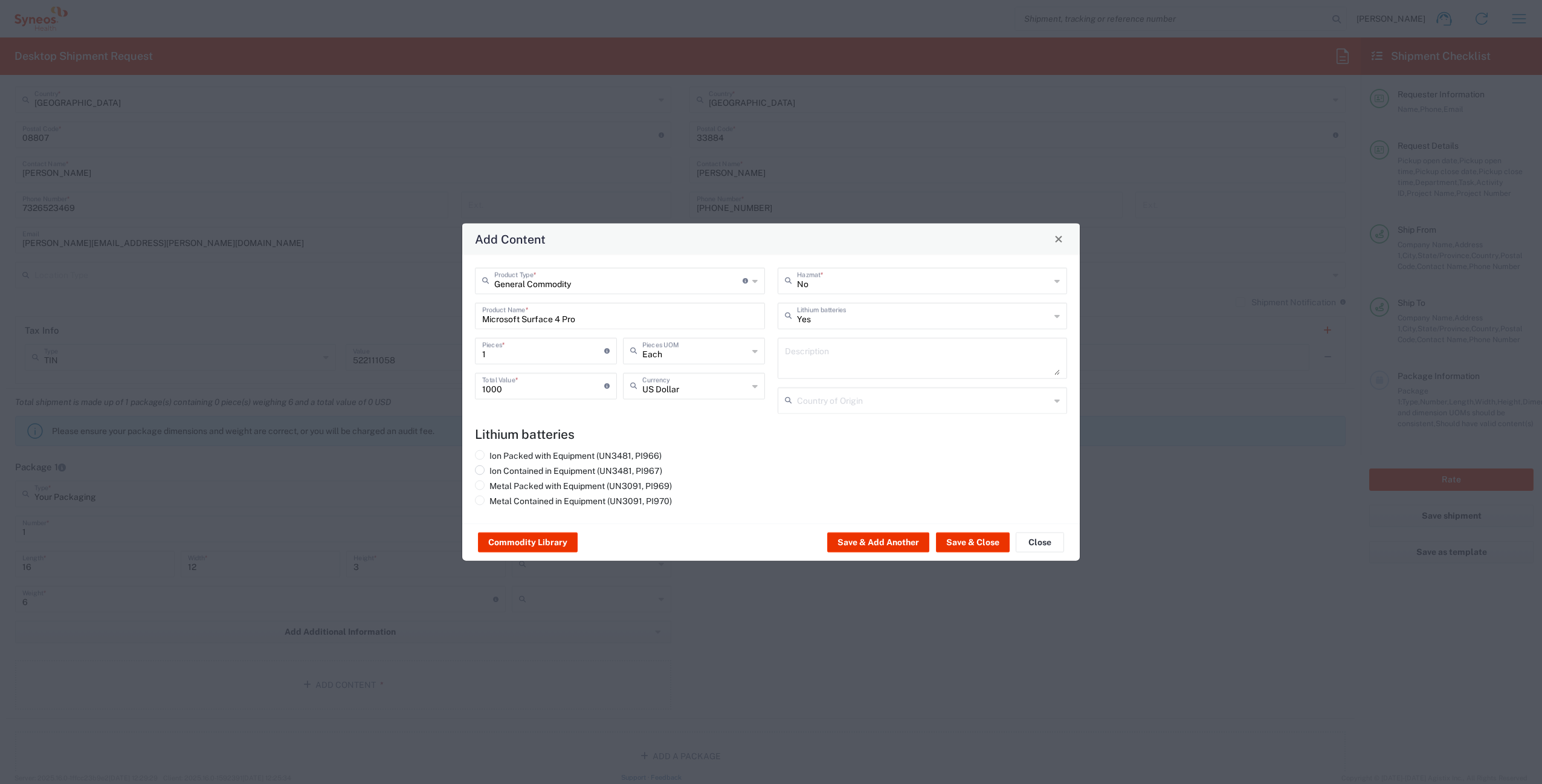
click at [504, 471] on label "Ion Contained in Equipment (UN3481, PI967)" at bounding box center [568, 469] width 188 height 10
click at [498, 471] on input "Ion Contained in Equipment (UN3481, PI967)" at bounding box center [493, 468] width 8 height 8
radio input "true"
click at [968, 546] on button "Save & Close" at bounding box center [973, 541] width 73 height 19
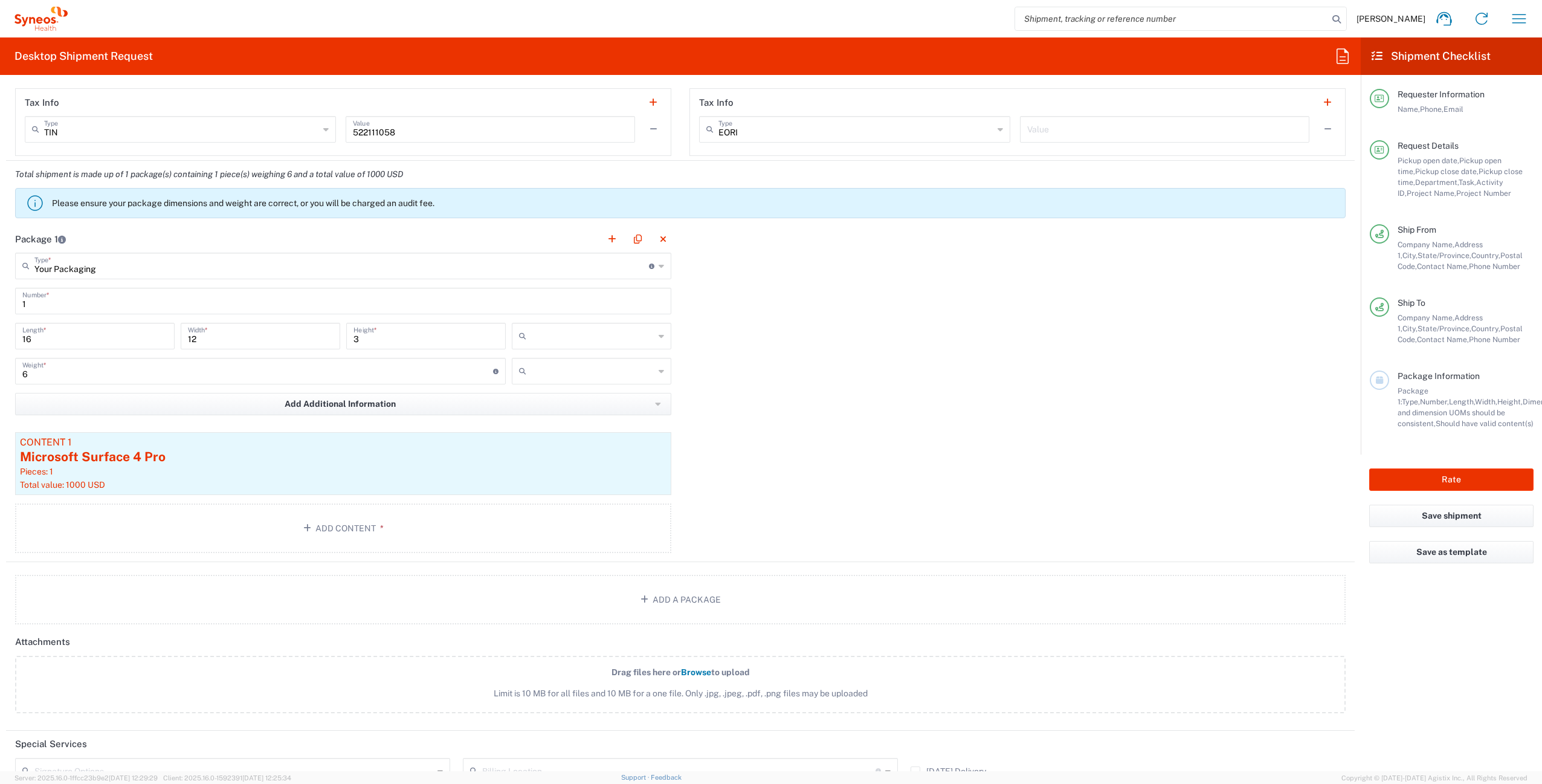
scroll to position [1192, 0]
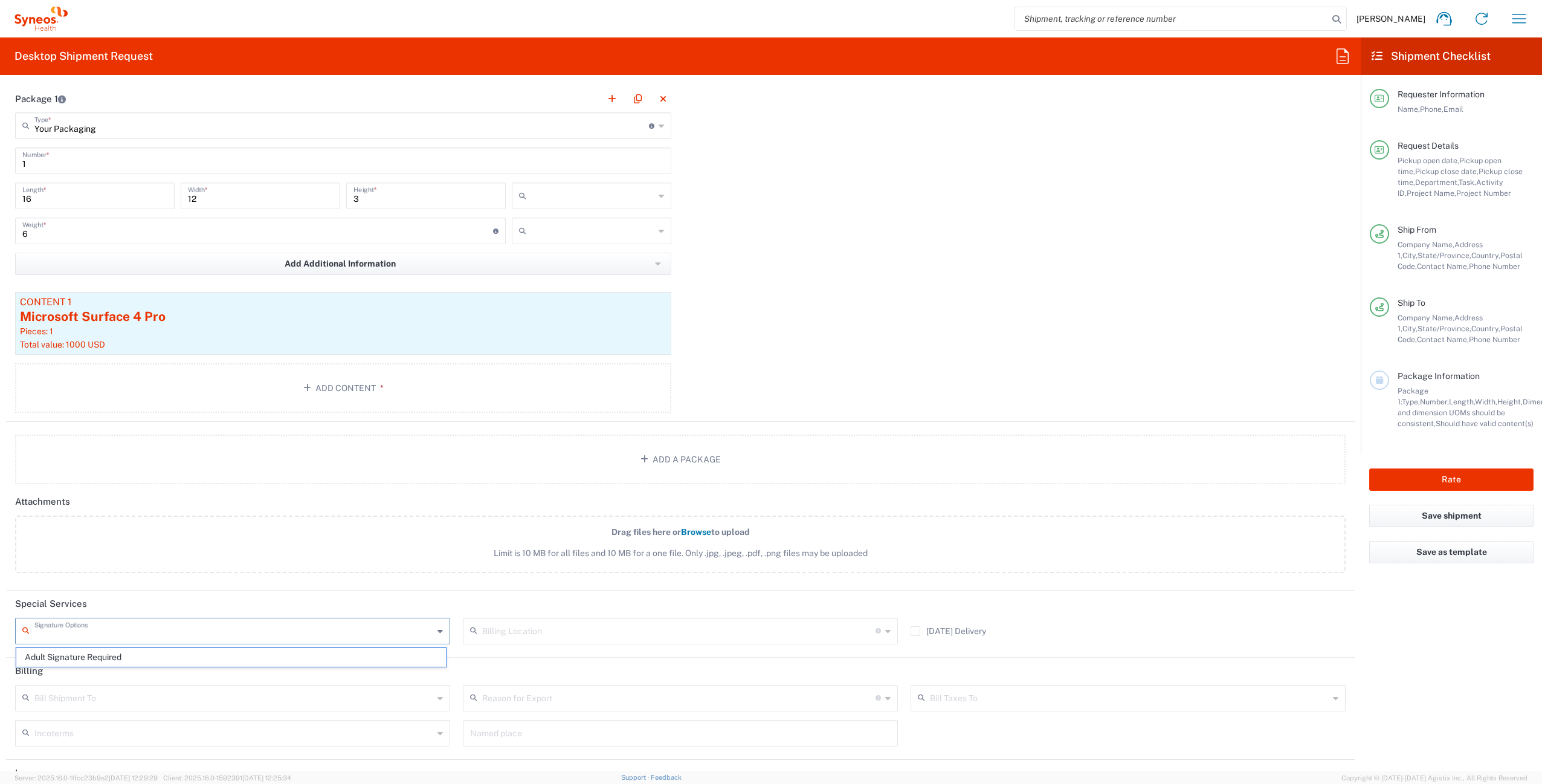
click at [55, 630] on input "text" at bounding box center [233, 630] width 399 height 21
click at [54, 651] on span "Adult Signature Required" at bounding box center [230, 657] width 429 height 19
type input "Adult Signature Required"
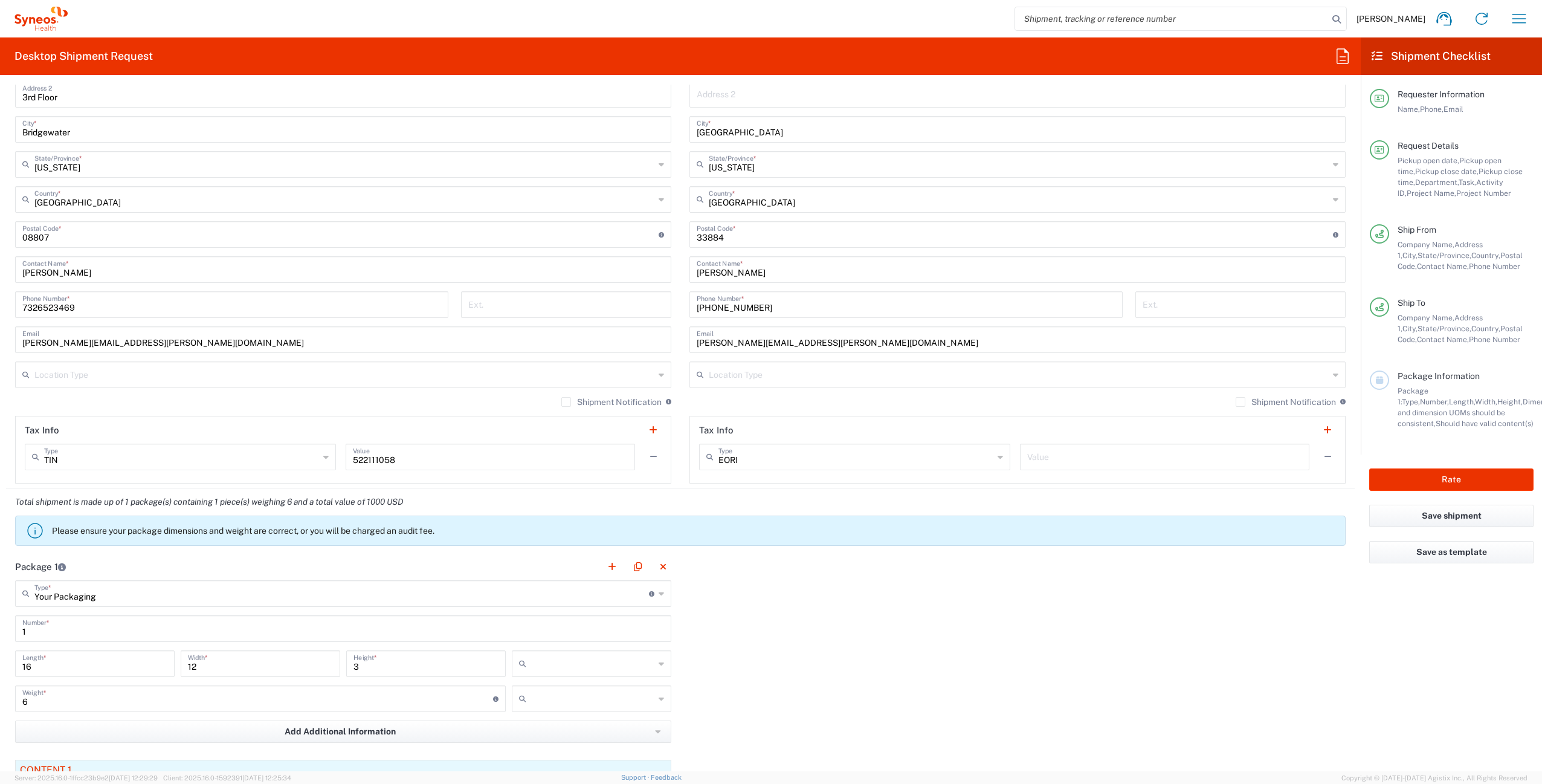
scroll to position [610, 0]
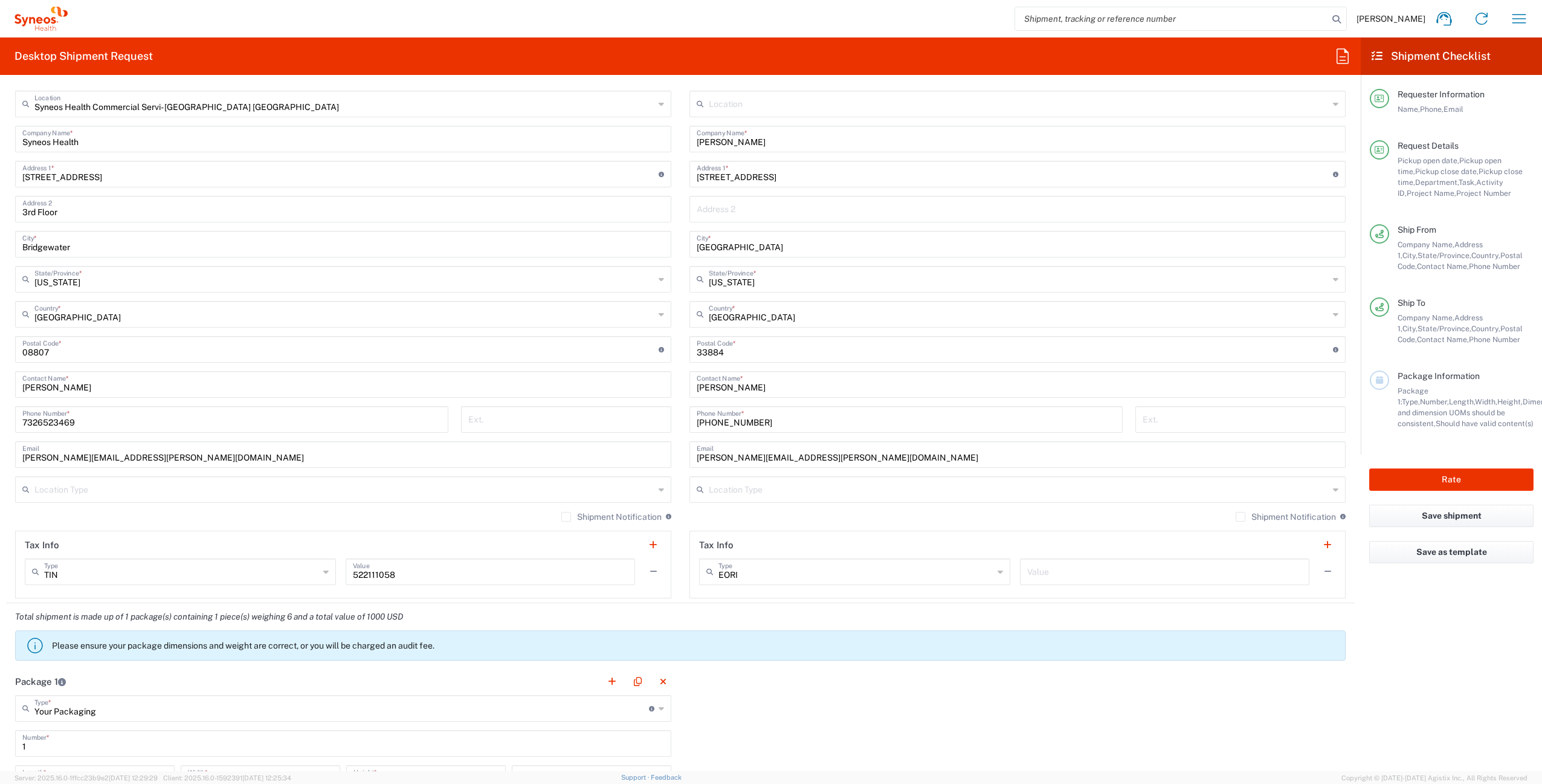
click at [1236, 517] on label "Shipment Notification" at bounding box center [1286, 517] width 100 height 10
click at [1241, 517] on input "Shipment Notification" at bounding box center [1241, 517] width 0 height 0
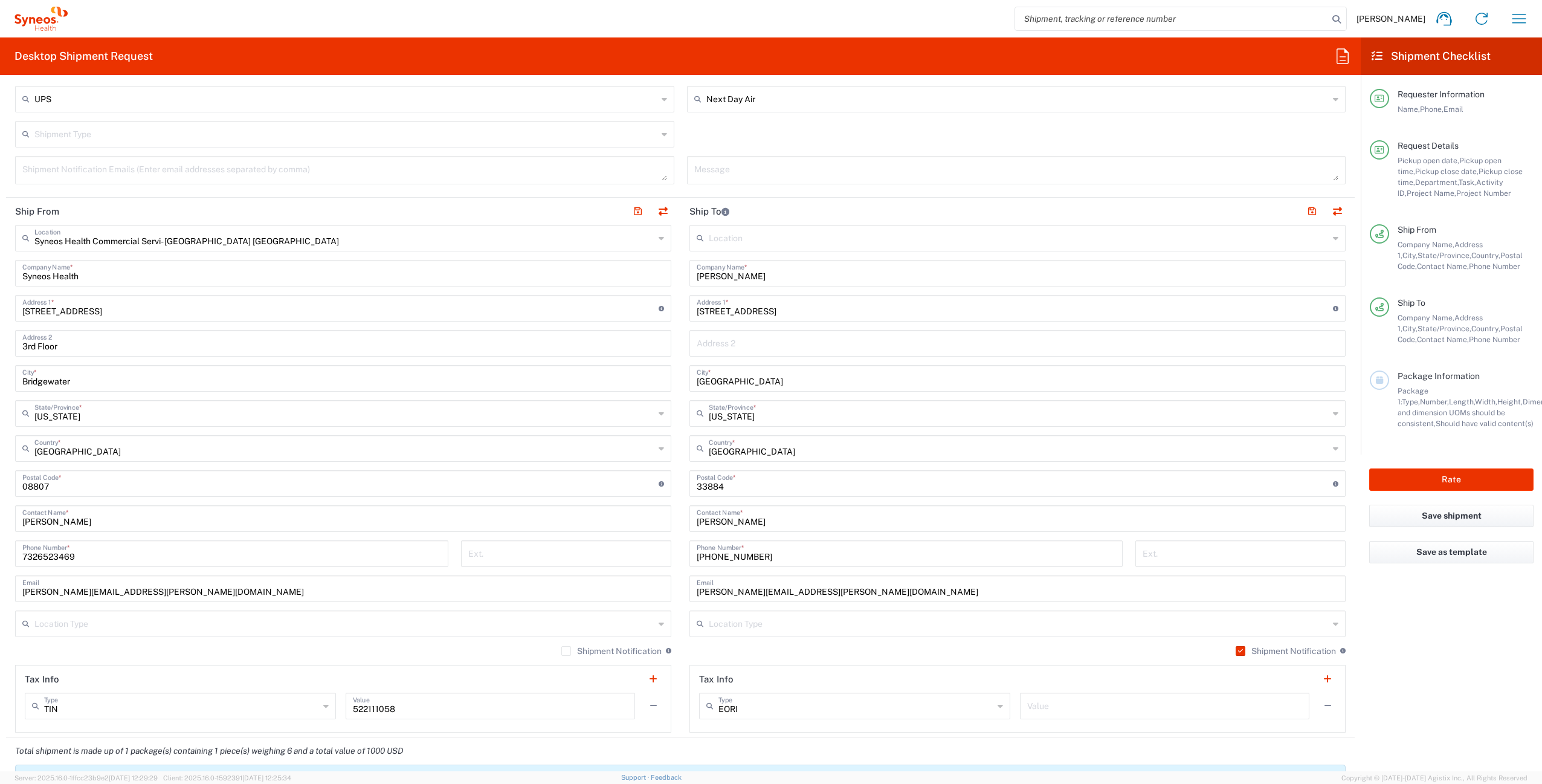
scroll to position [473, 0]
click at [1304, 214] on button "button" at bounding box center [1313, 215] width 17 height 17
click at [1398, 480] on button "Rate" at bounding box center [1452, 479] width 165 height 22
type input "4510 DEPARTMENTAL EXPENSE"
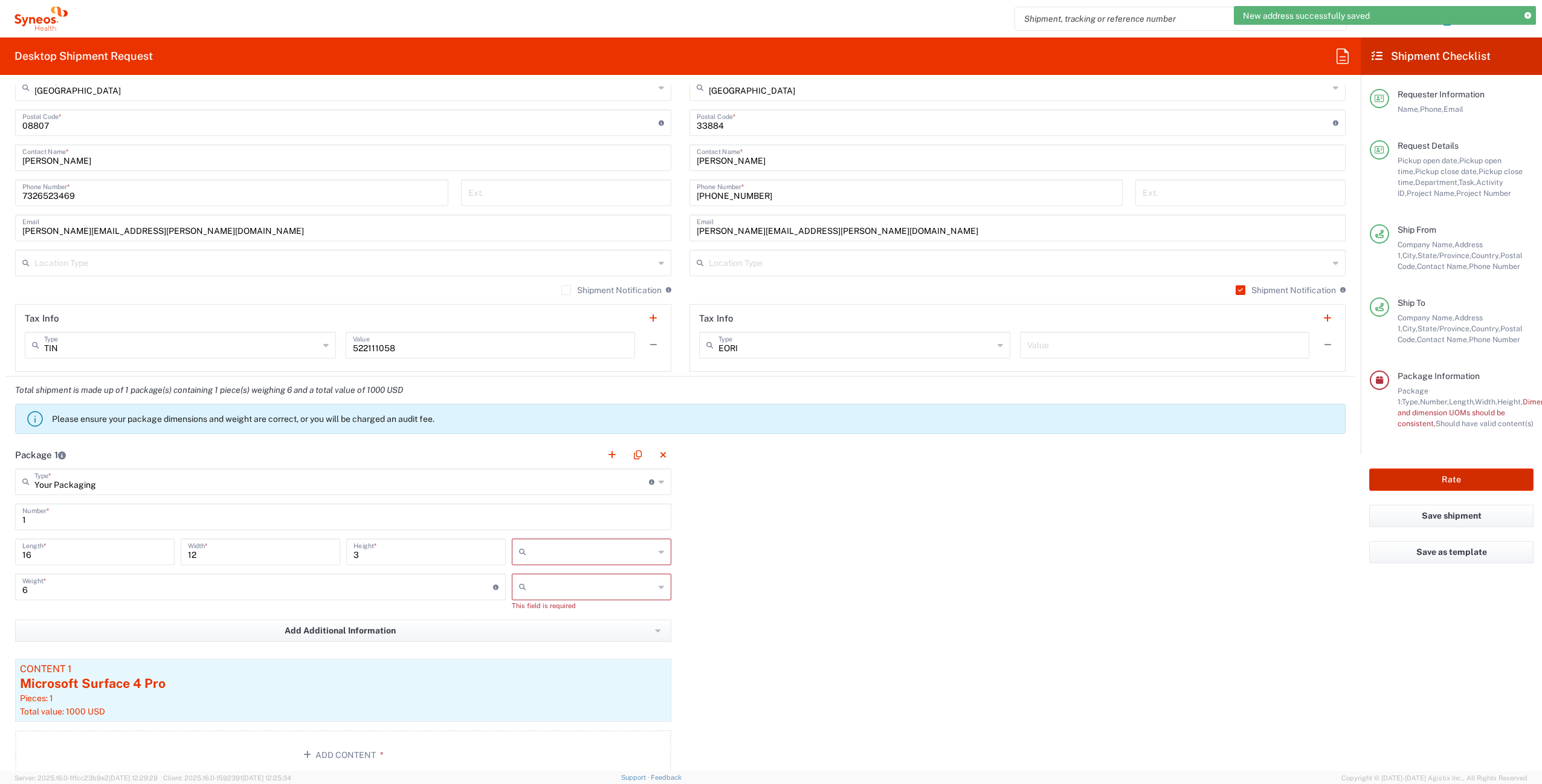
scroll to position [843, 0]
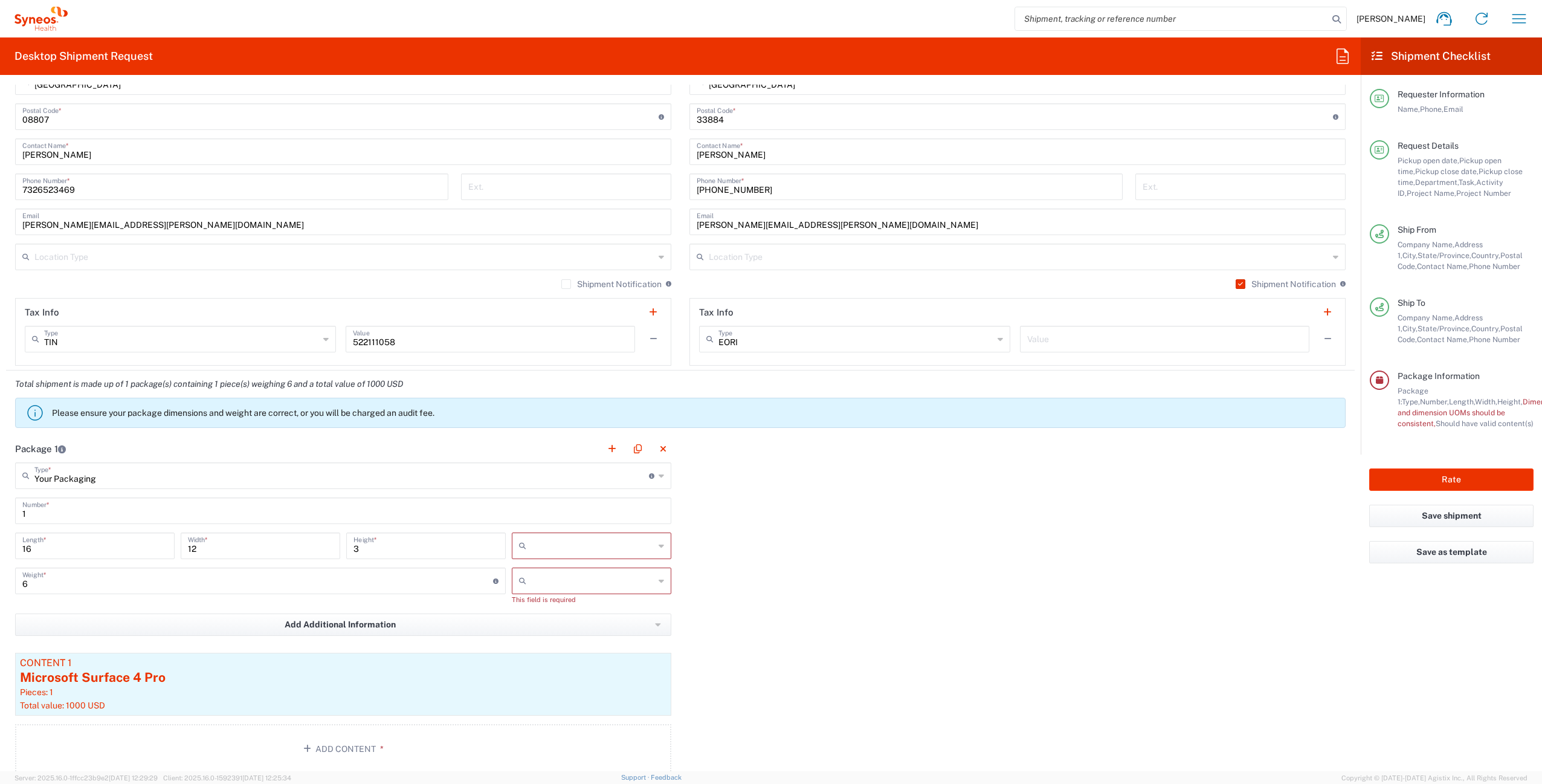
click at [559, 545] on input "text" at bounding box center [593, 545] width 124 height 19
click at [567, 618] on span "in" at bounding box center [587, 612] width 156 height 19
type input "in"
click at [541, 578] on input "text" at bounding box center [593, 580] width 124 height 19
click at [524, 623] on span "lbs" at bounding box center [587, 627] width 156 height 19
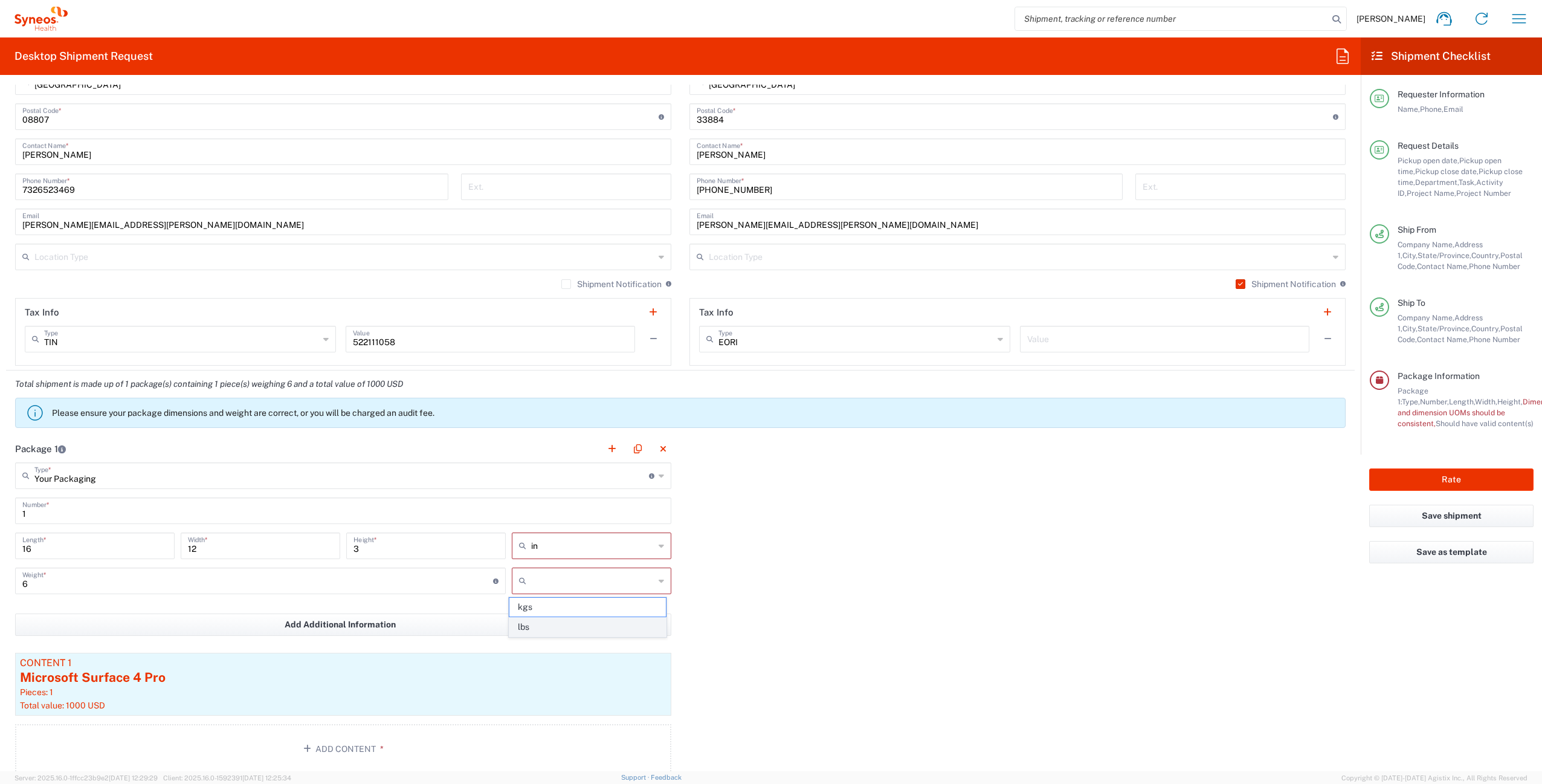
type input "lbs"
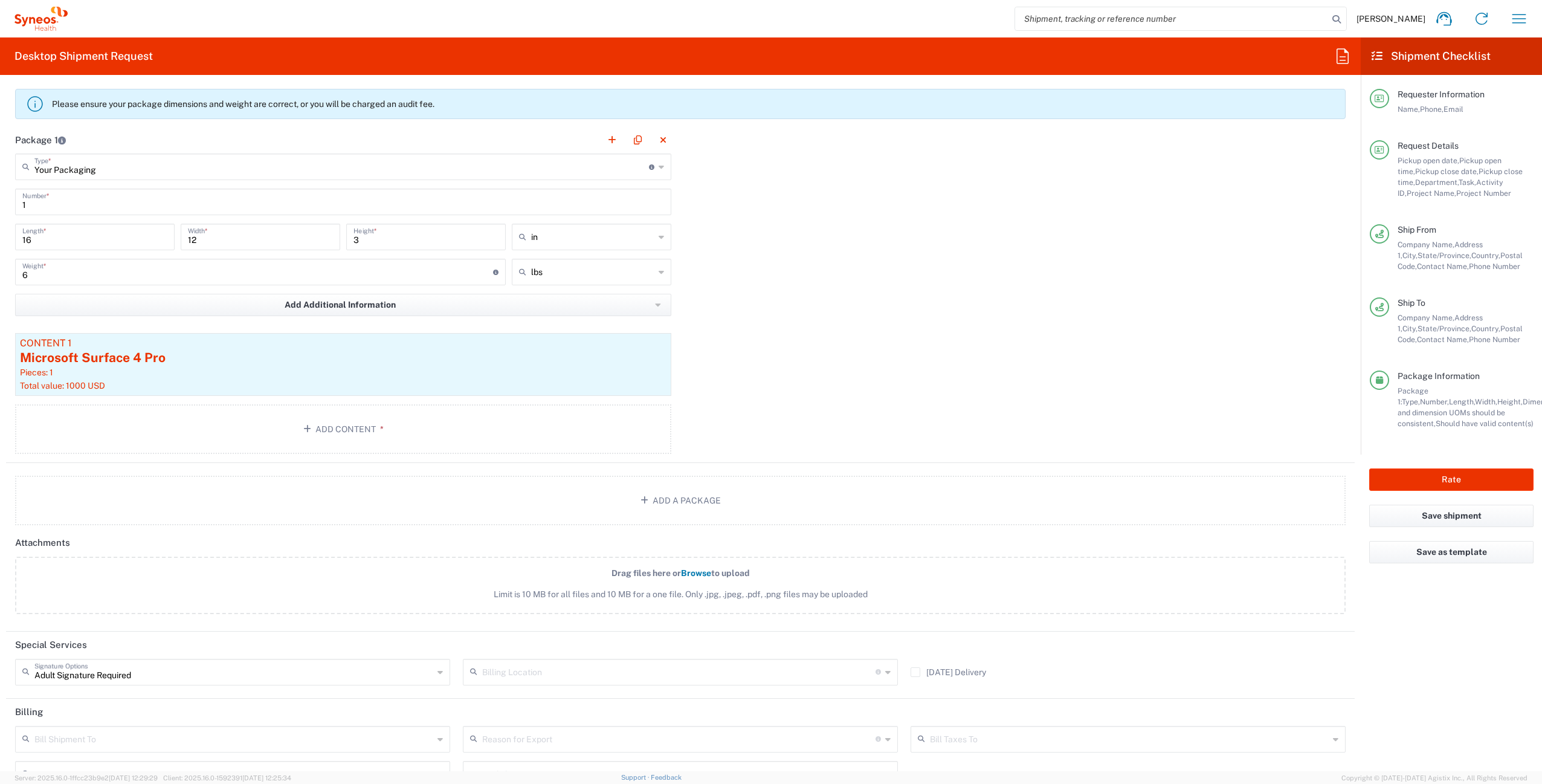
scroll to position [1259, 0]
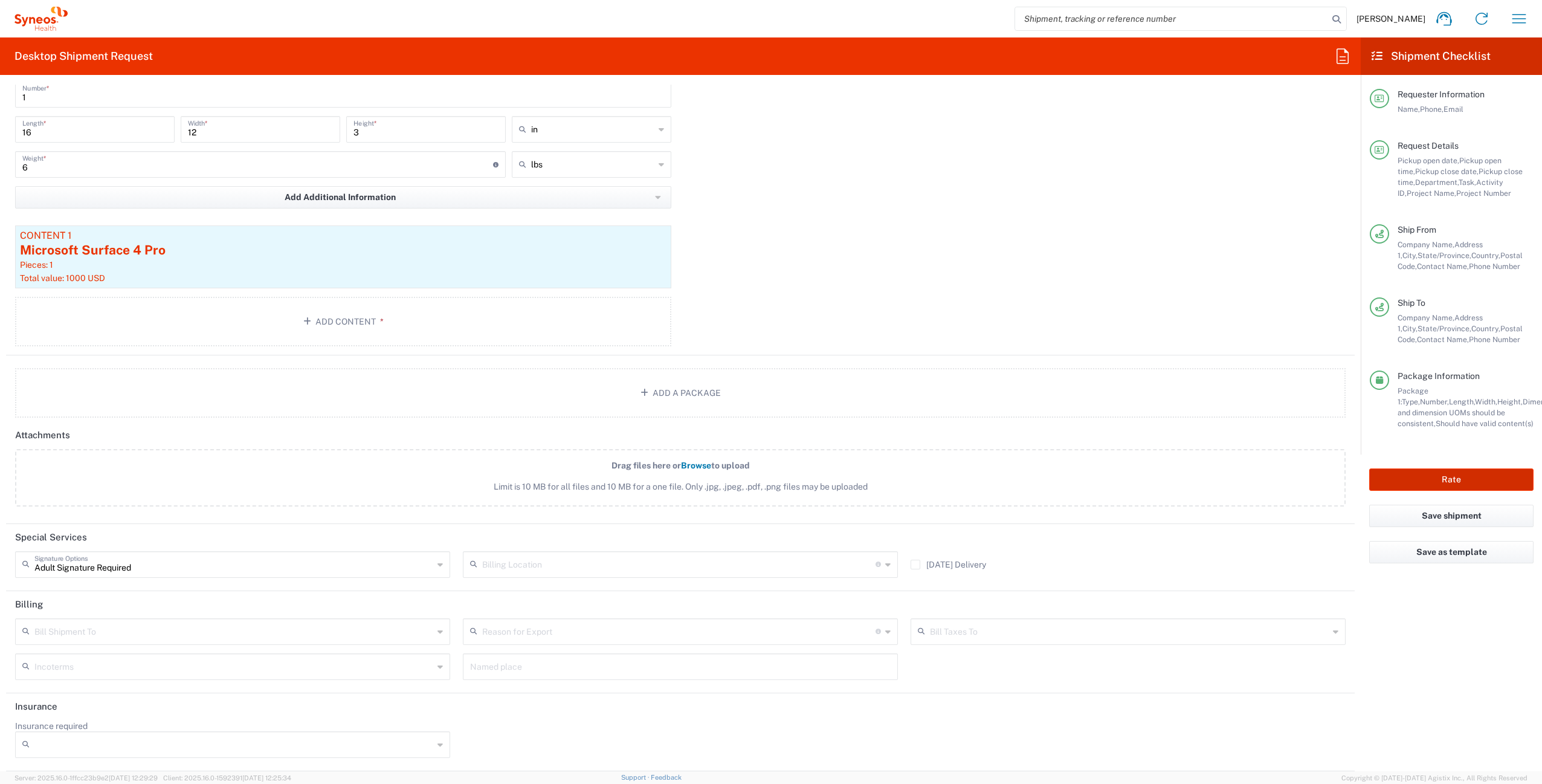
click at [1396, 474] on button "Rate" at bounding box center [1452, 479] width 165 height 22
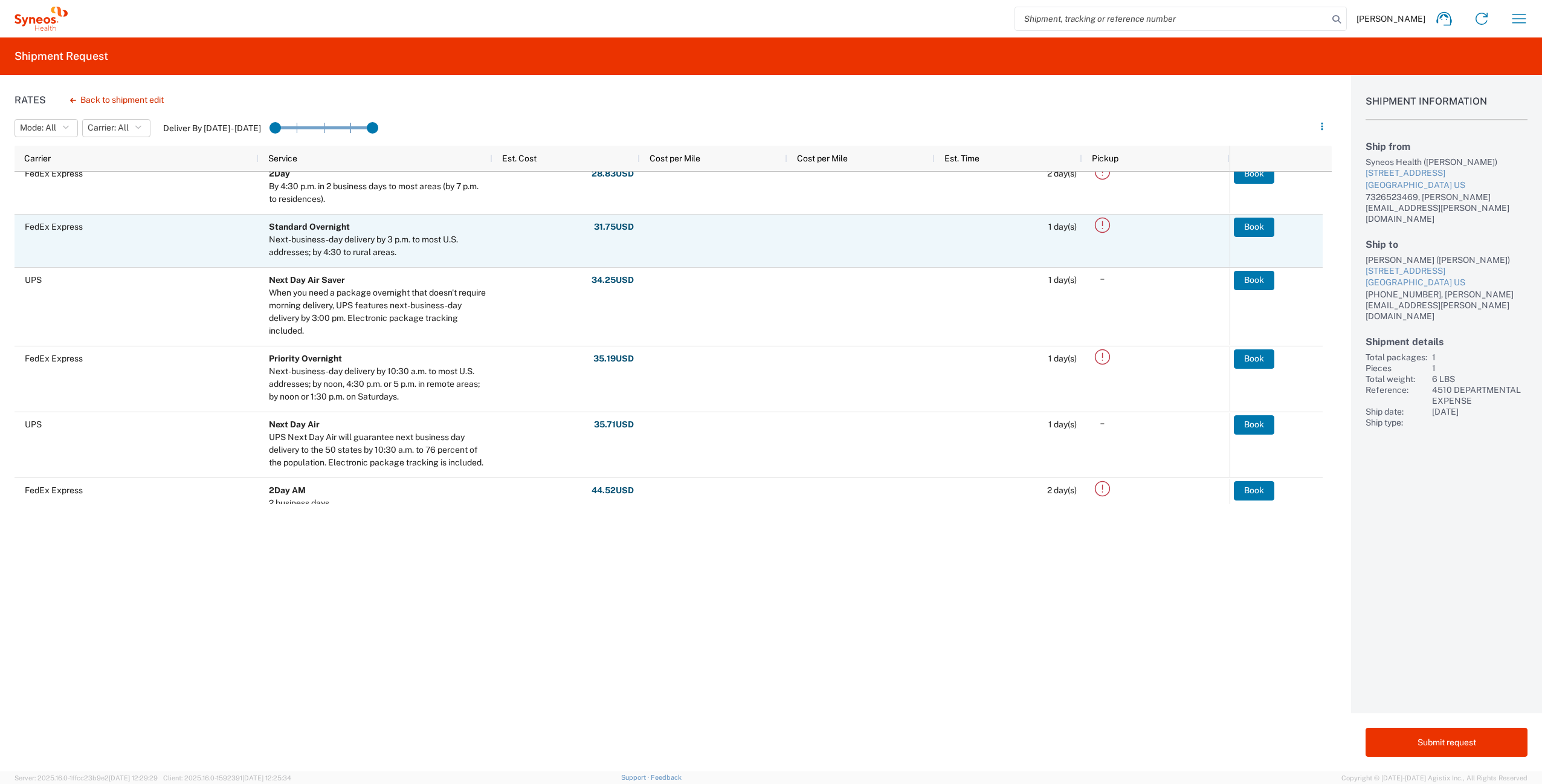
scroll to position [265, 0]
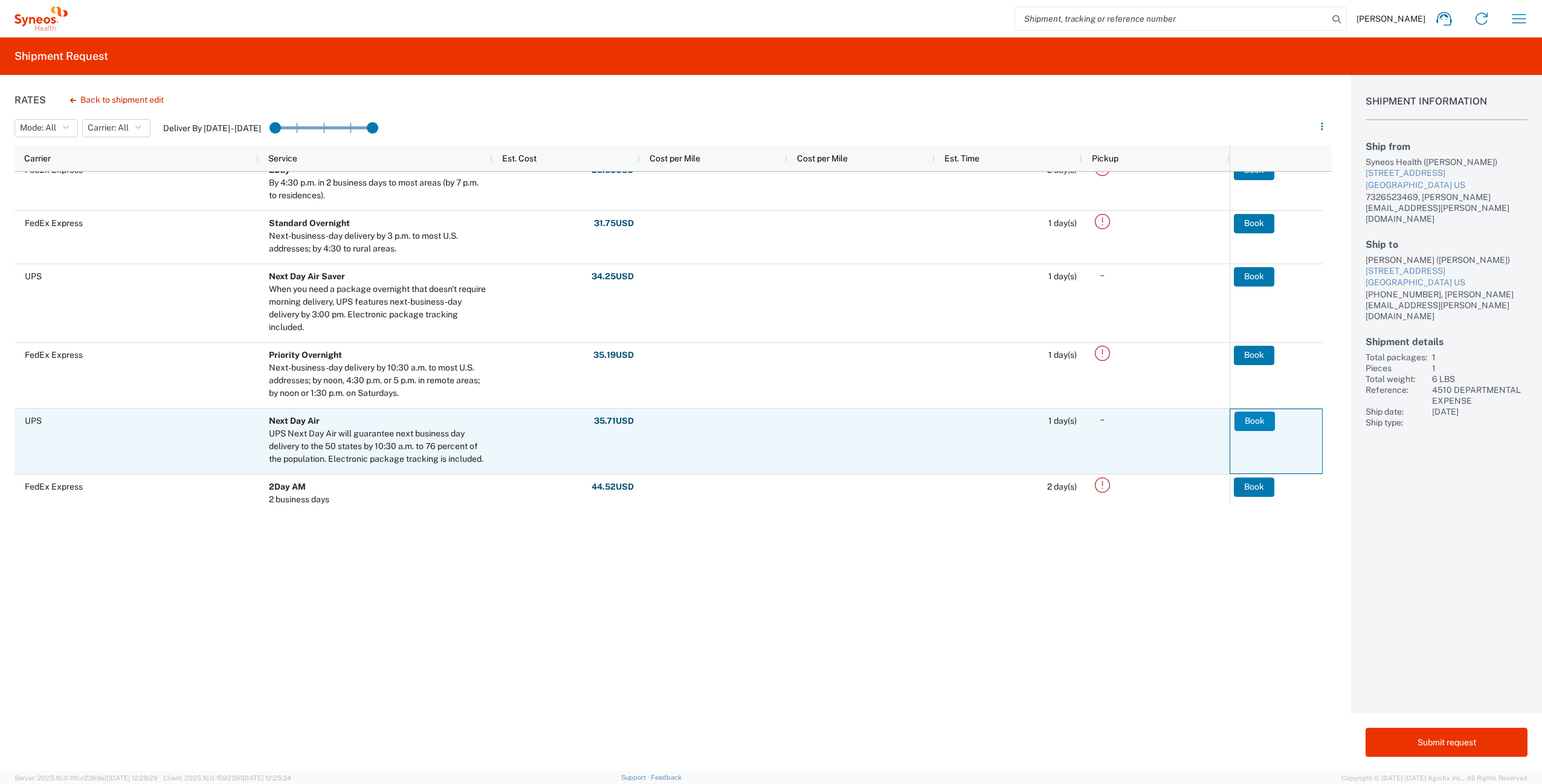
click at [1246, 418] on button "Book" at bounding box center [1255, 421] width 41 height 19
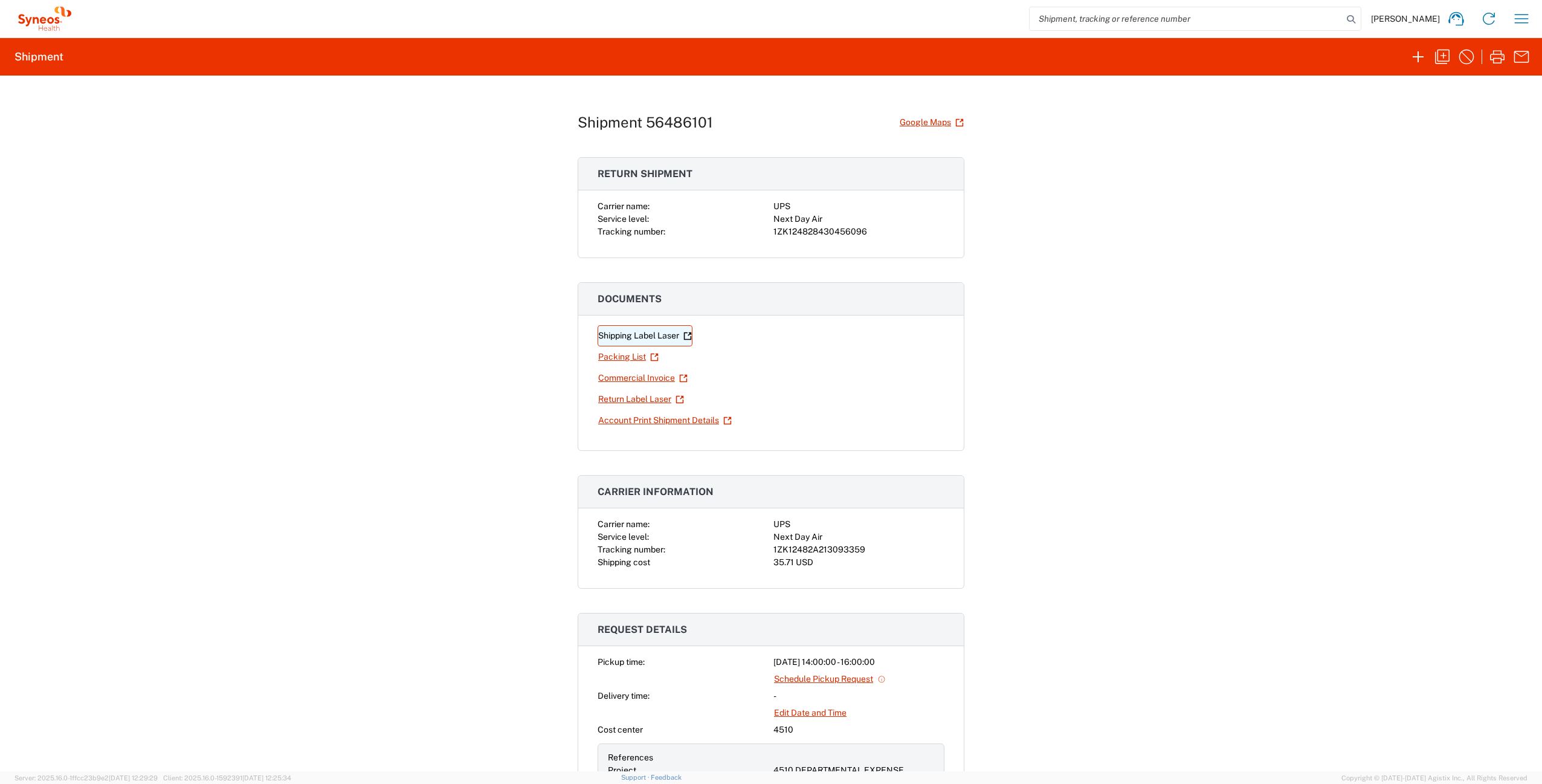
click at [639, 335] on link "Shipping Label Laser" at bounding box center [645, 336] width 95 height 21
click at [654, 397] on link "Return Label Laser" at bounding box center [641, 399] width 87 height 21
click at [1518, 25] on icon "button" at bounding box center [1522, 19] width 19 height 19
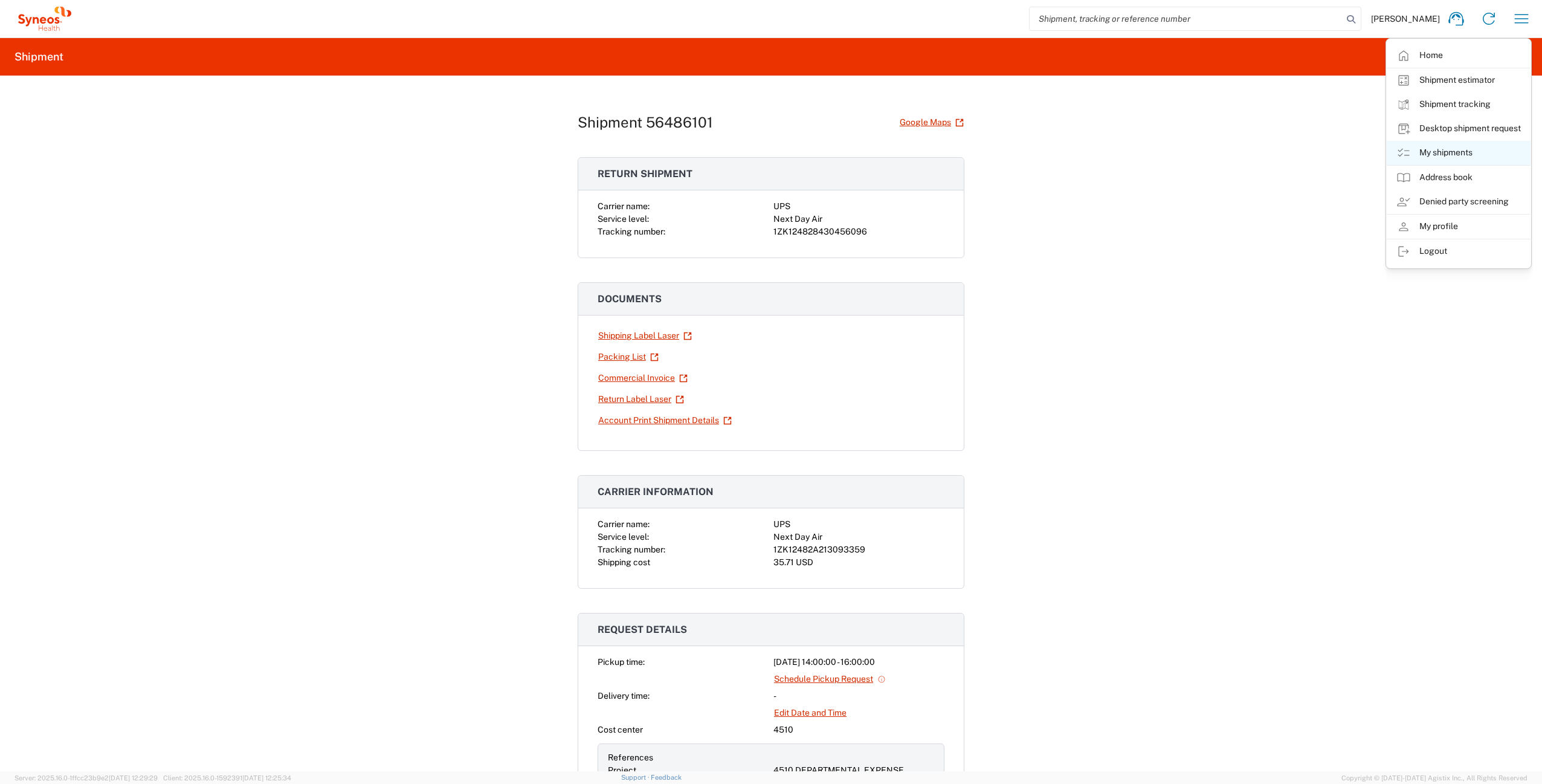
click at [1496, 143] on link "My shipments" at bounding box center [1458, 152] width 144 height 24
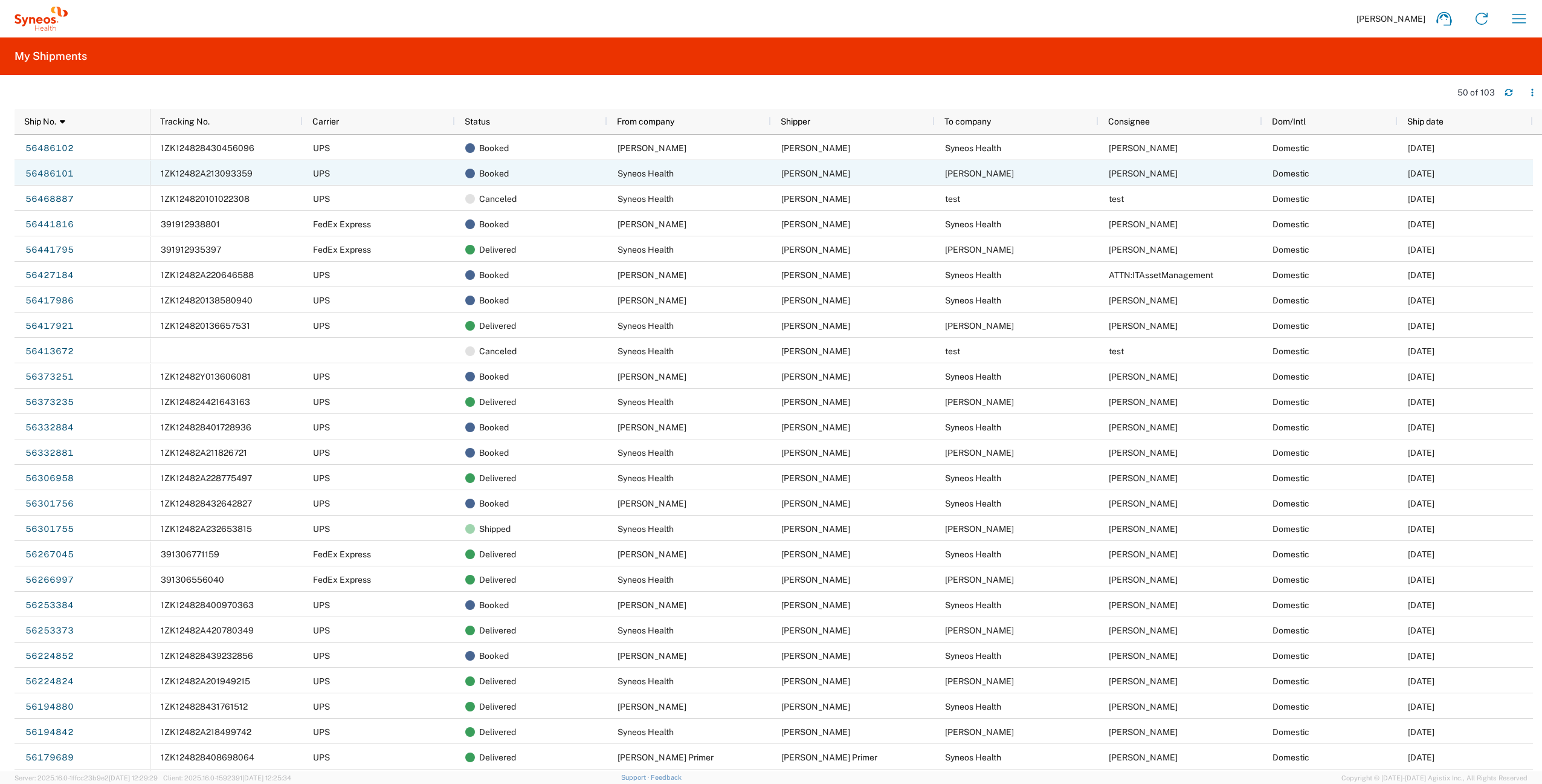
click at [208, 168] on span "1ZK12482A213093359" at bounding box center [207, 173] width 92 height 10
click at [252, 170] on div "1ZK12482A213093359" at bounding box center [227, 172] width 152 height 26
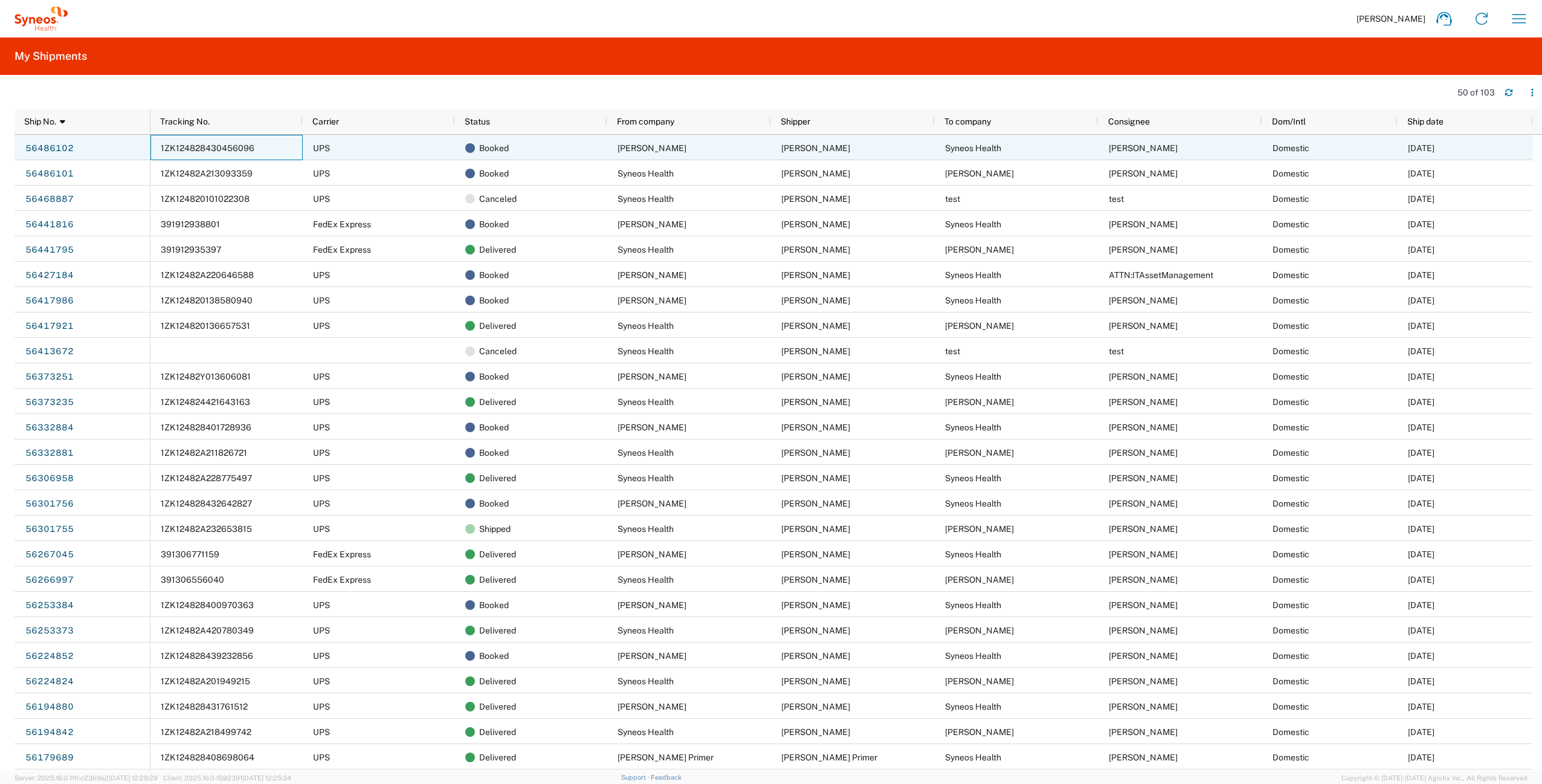
click at [217, 149] on span "1ZK124828430456096" at bounding box center [208, 147] width 93 height 10
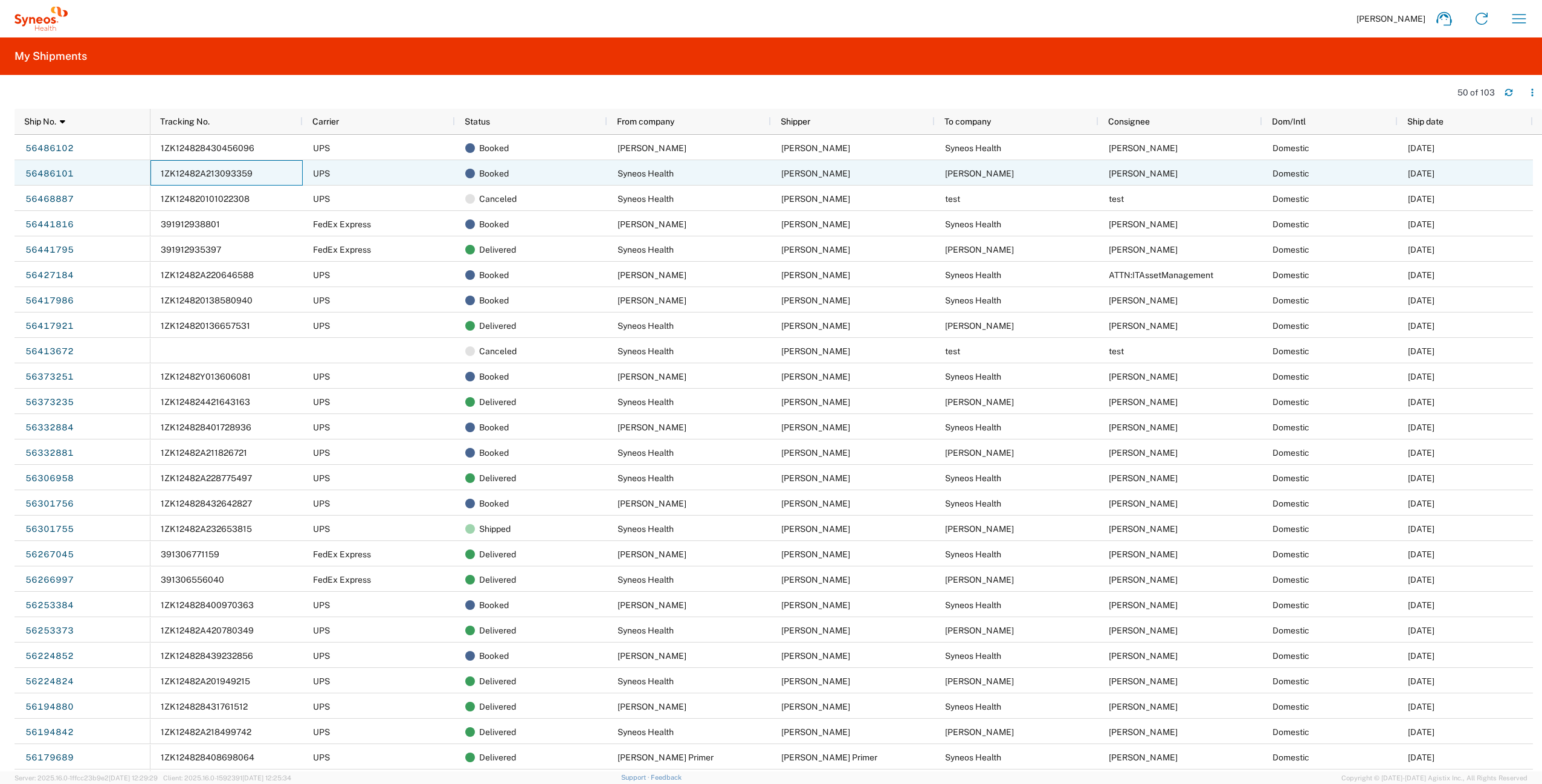
click at [238, 171] on span "1ZK12482A213093359" at bounding box center [207, 173] width 92 height 10
